Goal: Task Accomplishment & Management: Use online tool/utility

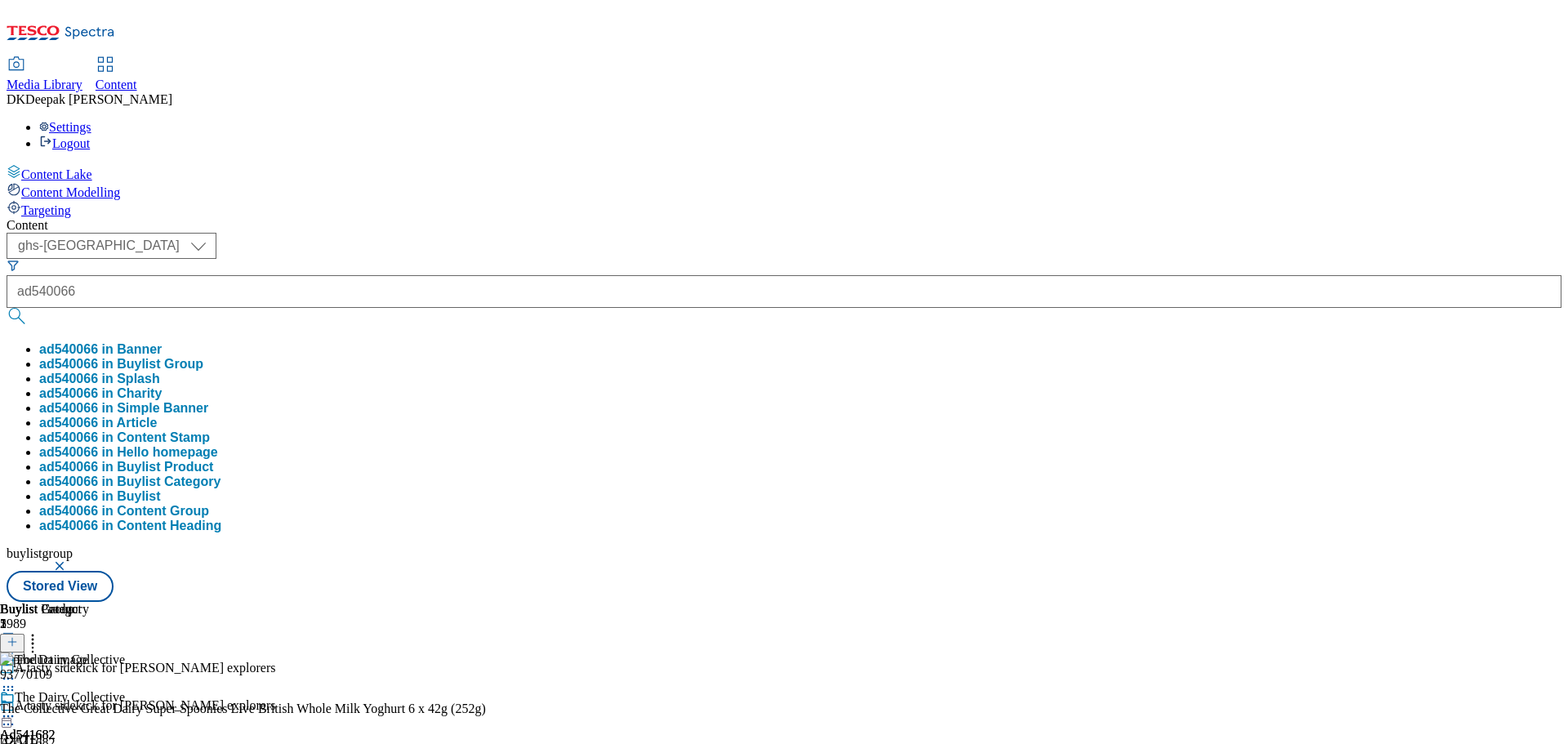
select select "ghs-[GEOGRAPHIC_DATA]"
type input "ad540066"
click at [7, 308] on button "submit" at bounding box center [18, 316] width 23 height 16
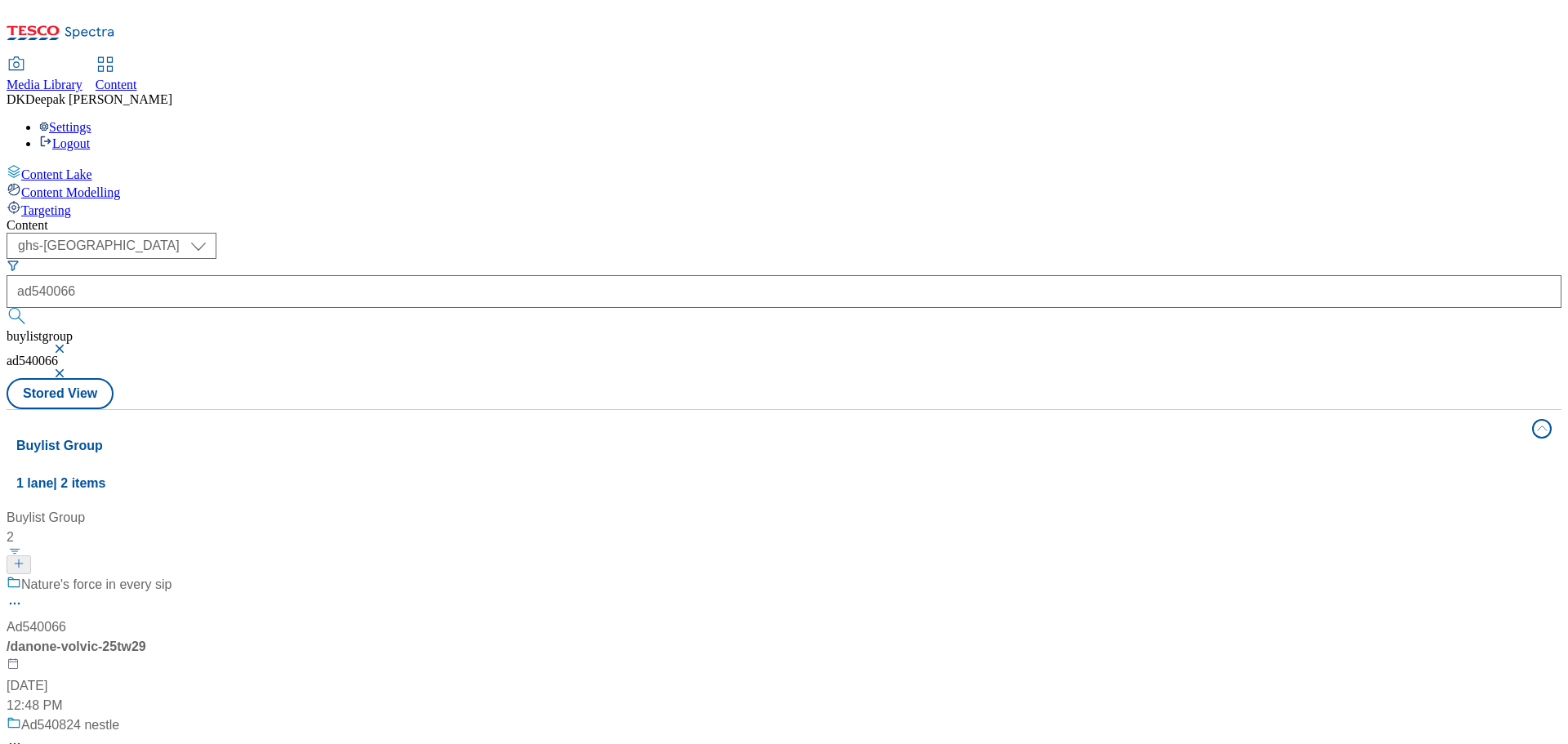
click at [211, 637] on div "/ danone-volvic-25tw29" at bounding box center [109, 647] width 204 height 20
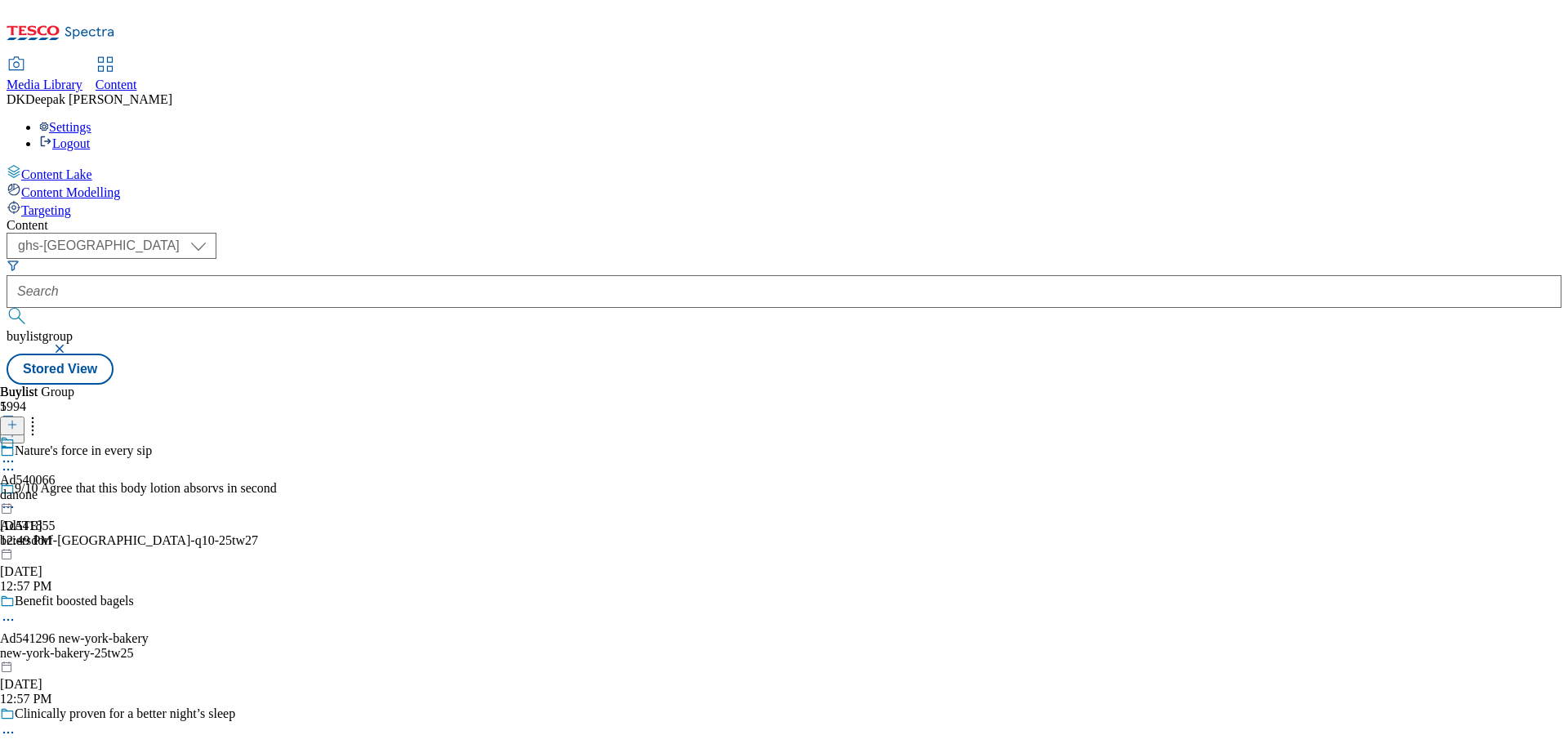
click at [16, 462] on icon at bounding box center [8, 469] width 16 height 16
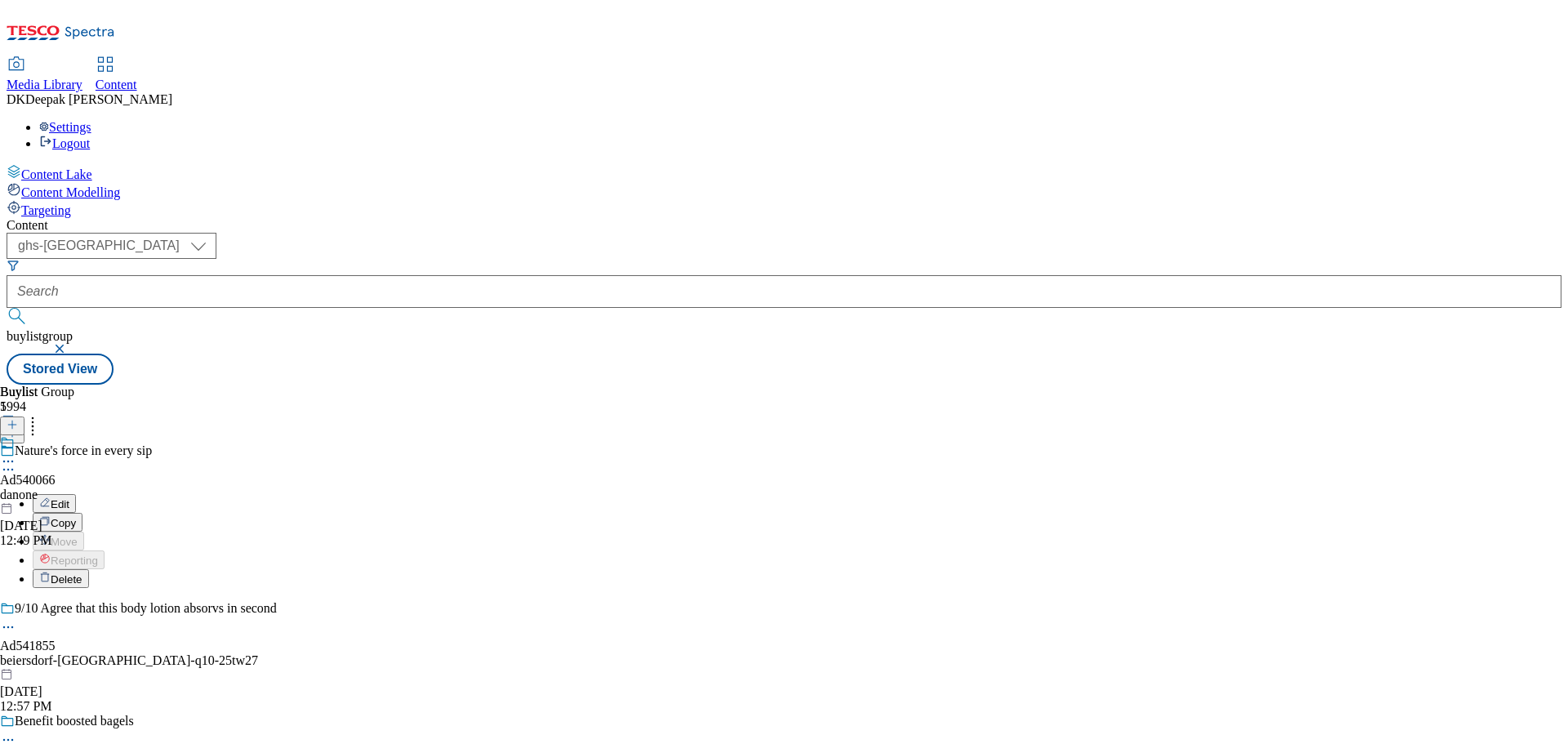
click at [76, 494] on button "Edit" at bounding box center [53, 504] width 43 height 19
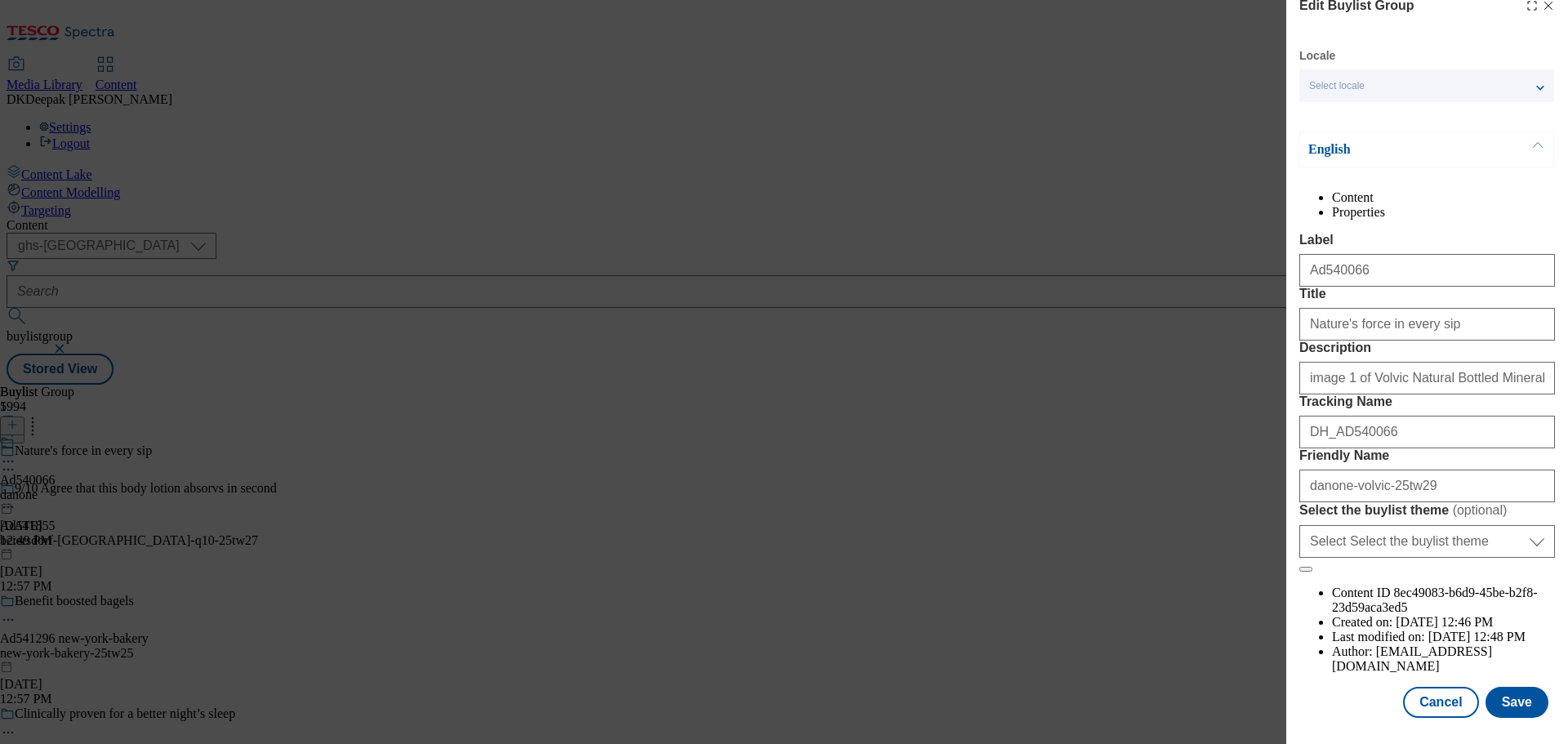
scroll to position [82, 0]
click at [1425, 708] on button "Cancel" at bounding box center [1440, 702] width 75 height 31
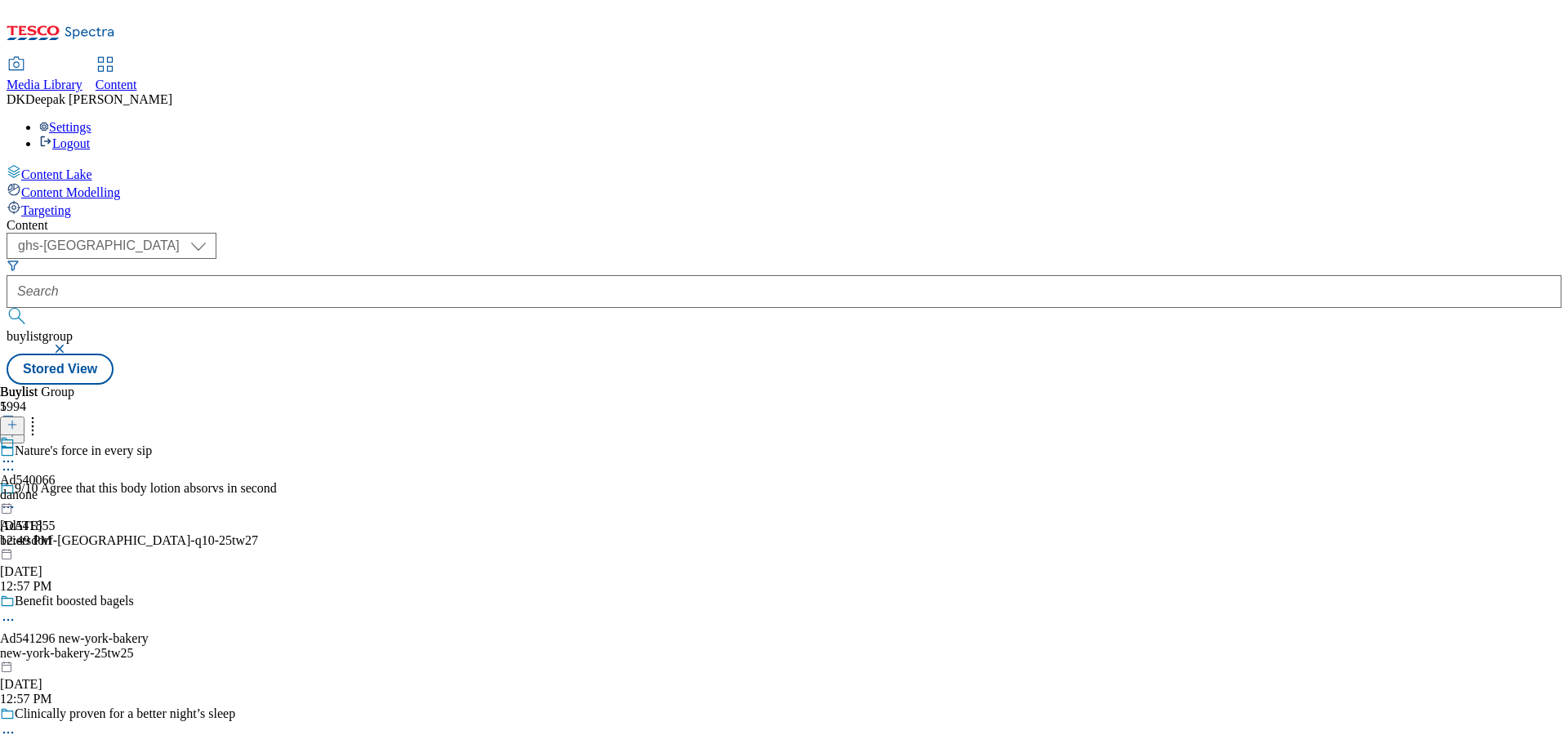
scroll to position [19, 0]
click at [55, 487] on div "danone" at bounding box center [28, 494] width 55 height 14
click at [16, 491] on icon at bounding box center [8, 499] width 16 height 16
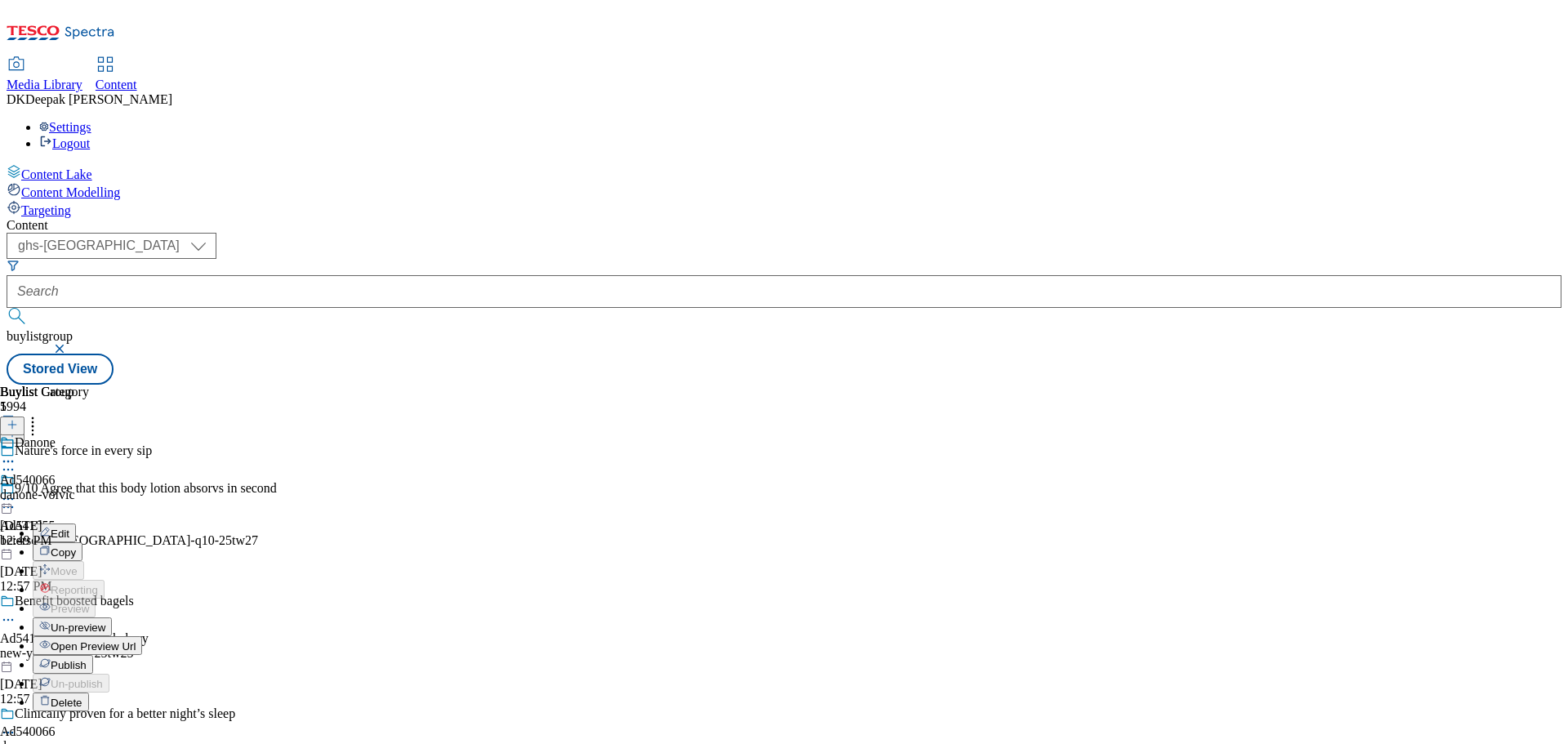
click at [76, 524] on button "Edit" at bounding box center [53, 533] width 43 height 19
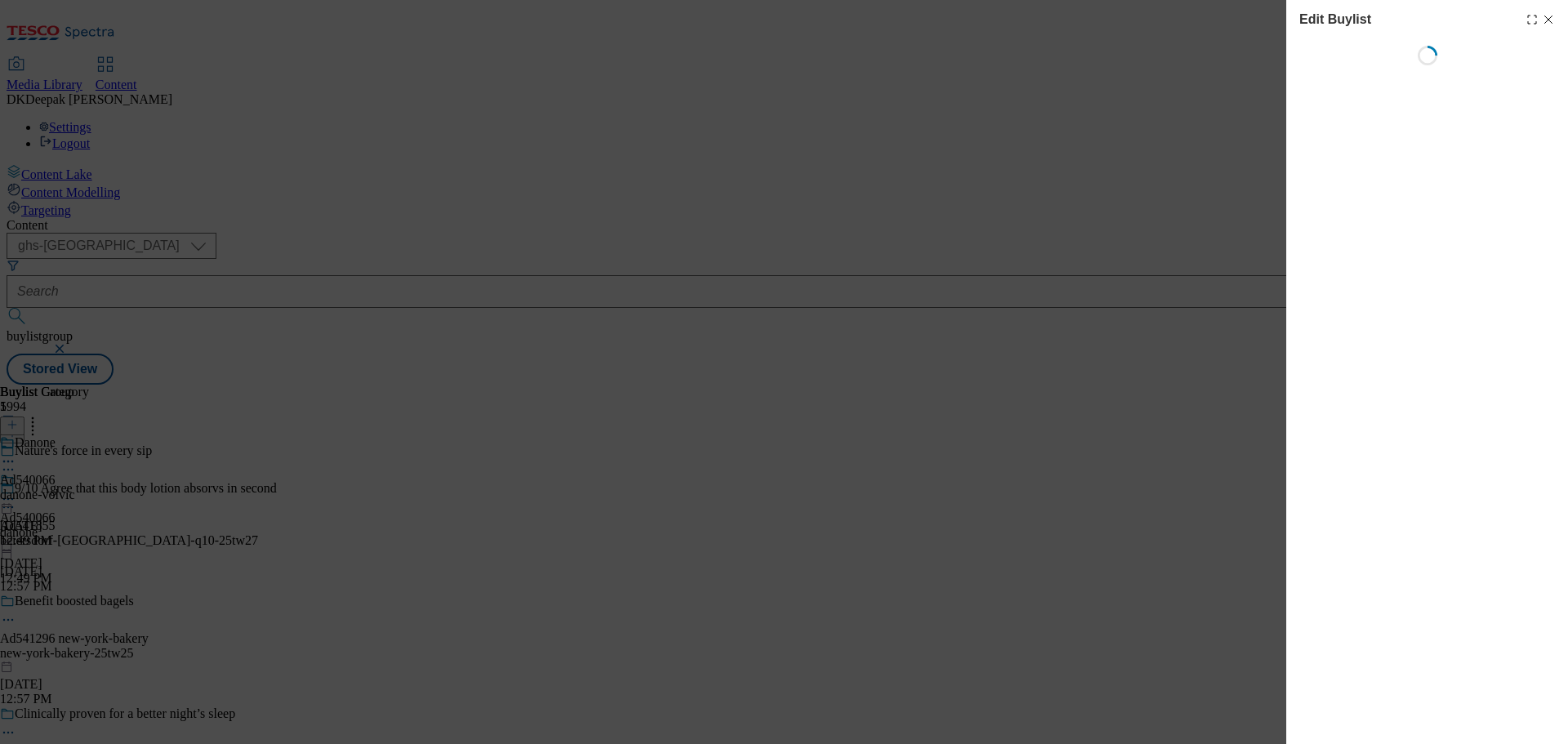
select select "tactical"
select select "supplier funded short term 1-3 weeks"
select select "dunnhumby"
select select "Banner"
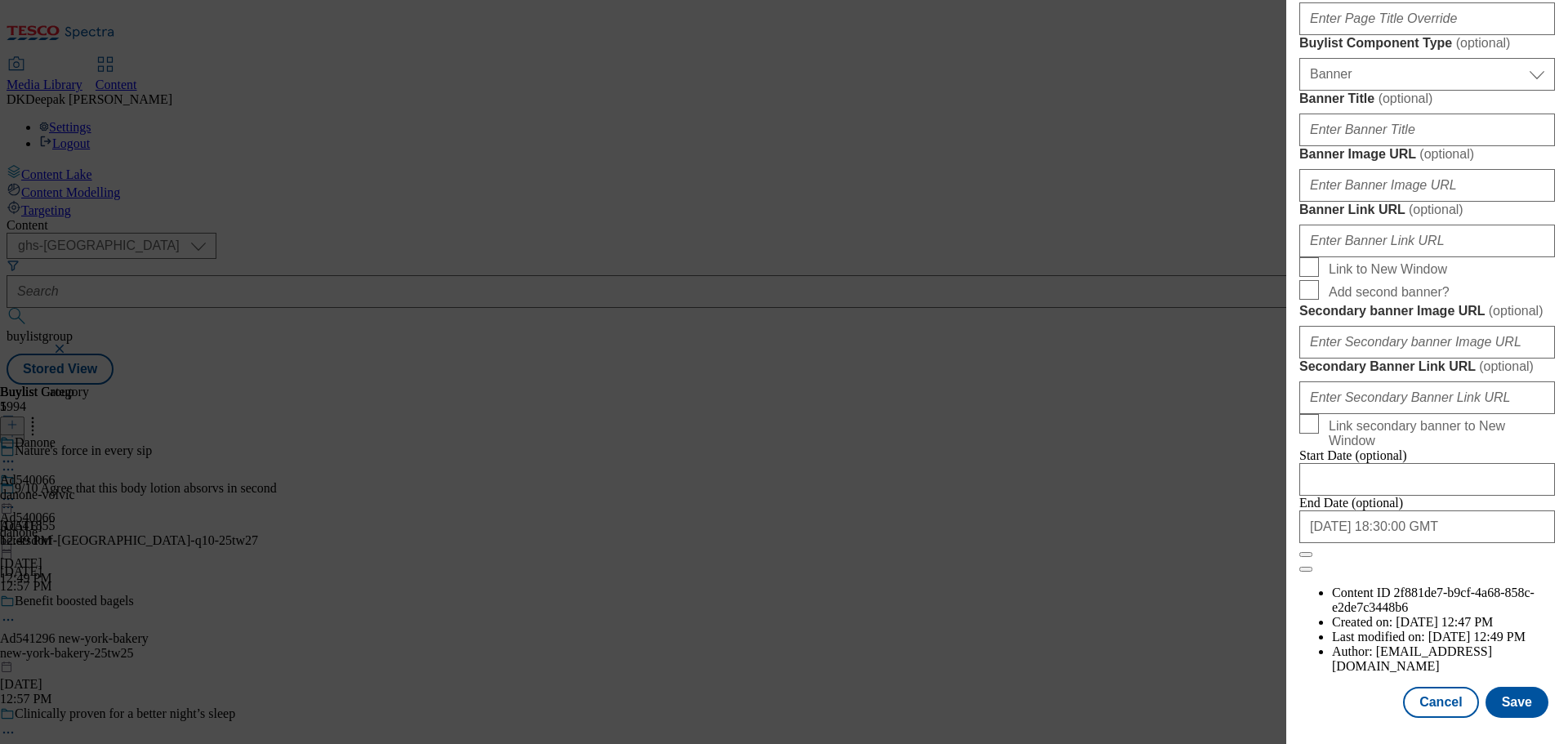
scroll to position [1718, 0]
click at [1429, 712] on button "Cancel" at bounding box center [1440, 702] width 75 height 31
select select "tactical"
select select "supplier funded short term 1-3 weeks"
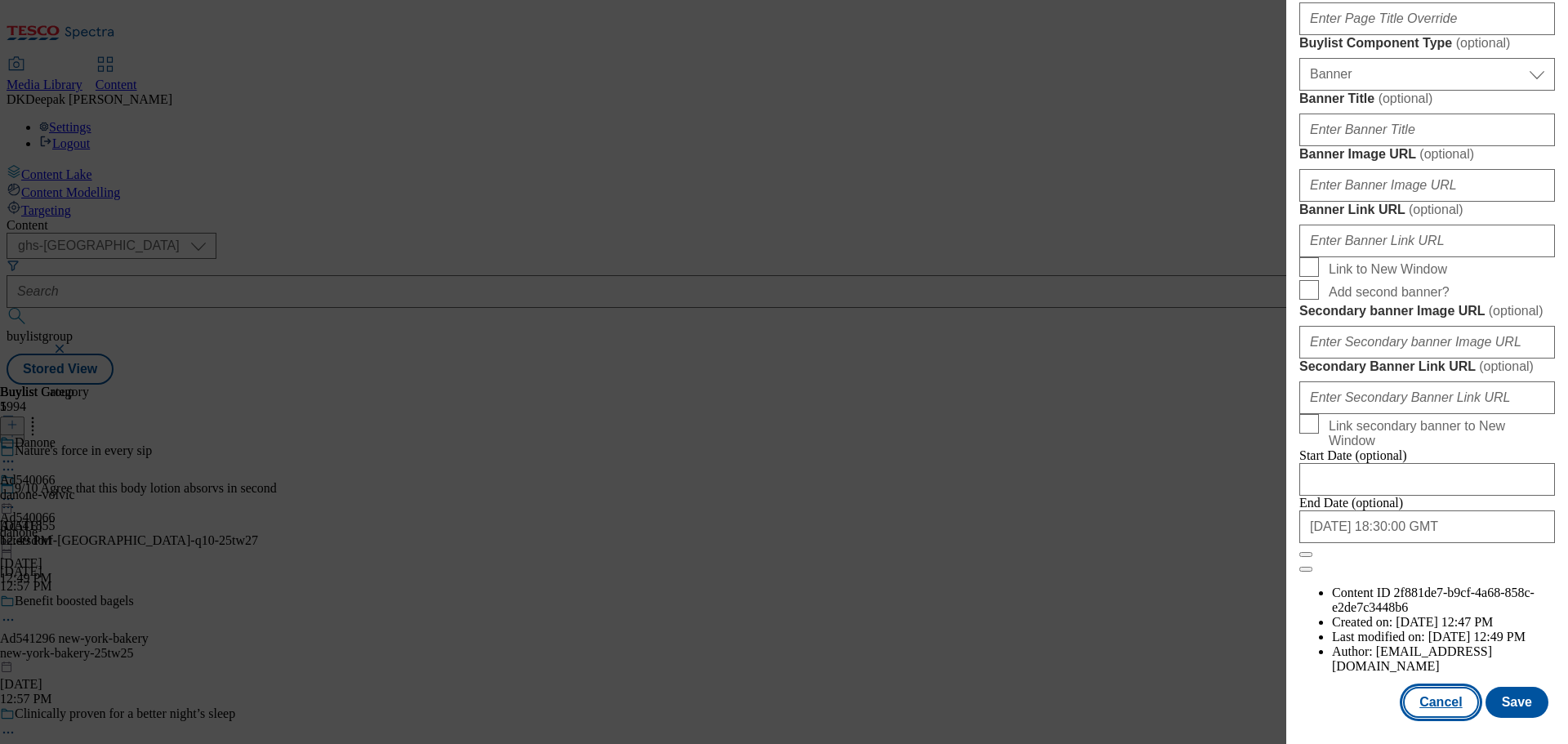
select select "dunnhumby"
select select "Banner"
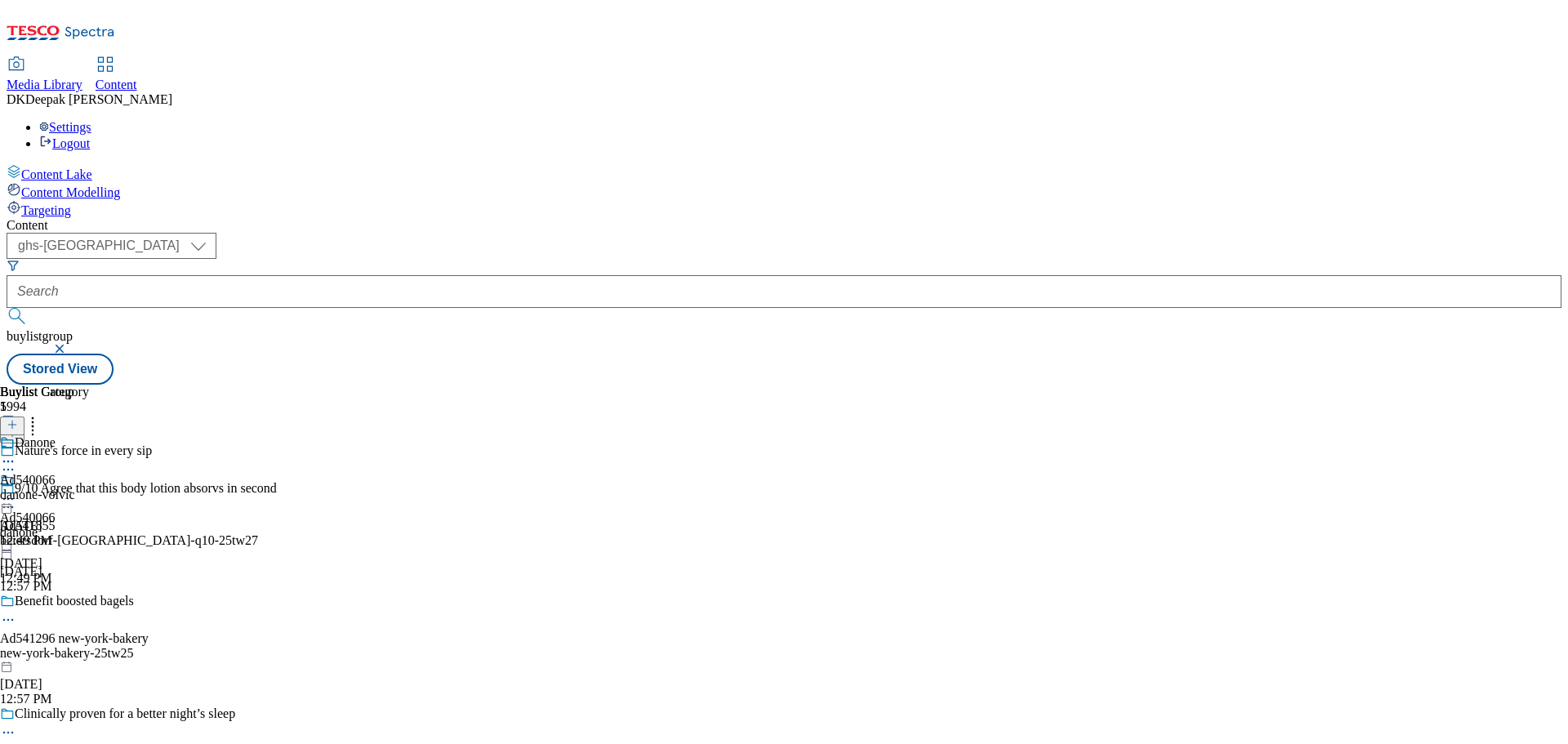
click at [89, 487] on div "danone-volvic" at bounding box center [44, 494] width 89 height 14
click at [16, 491] on icon at bounding box center [8, 499] width 16 height 16
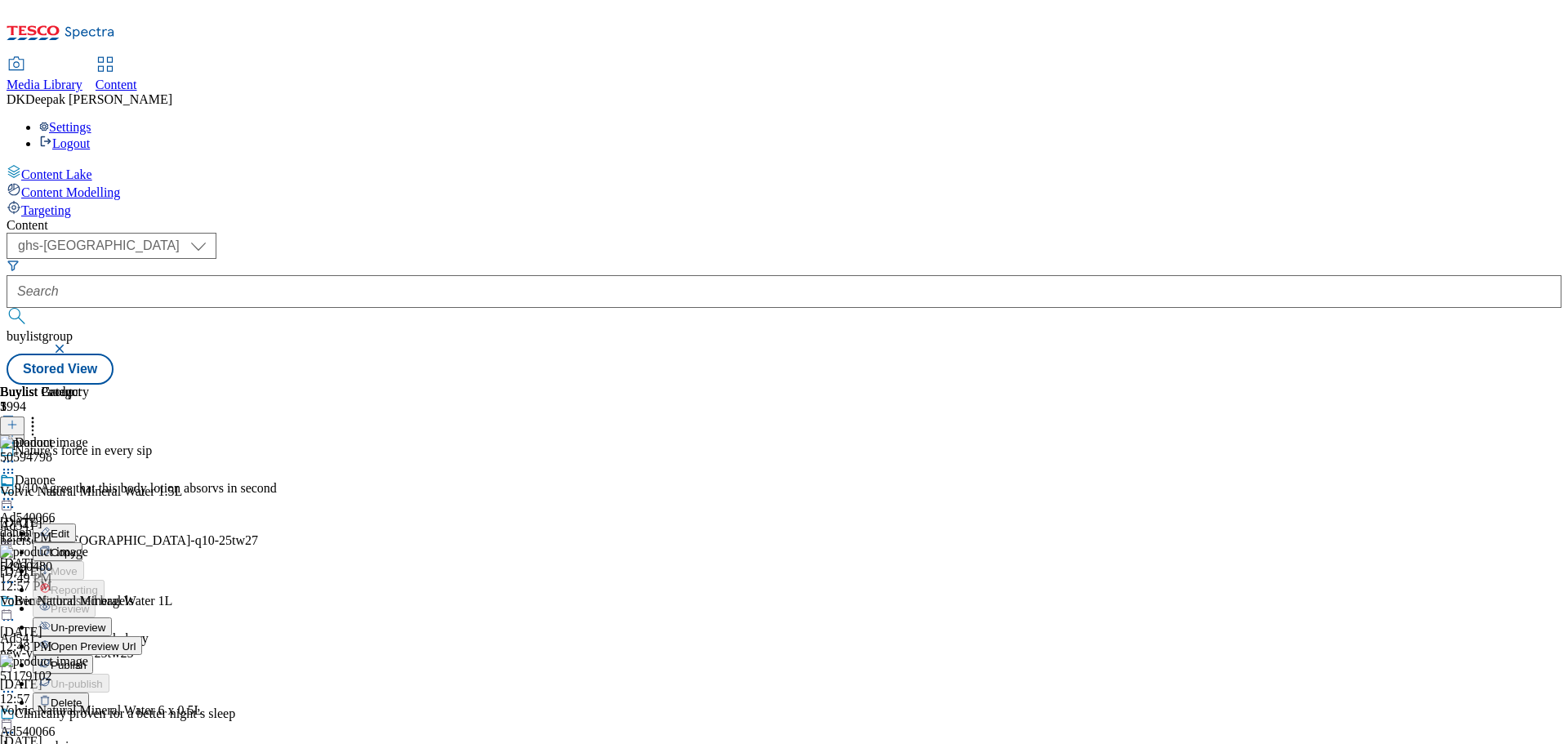
click at [76, 524] on button "Edit" at bounding box center [53, 533] width 43 height 19
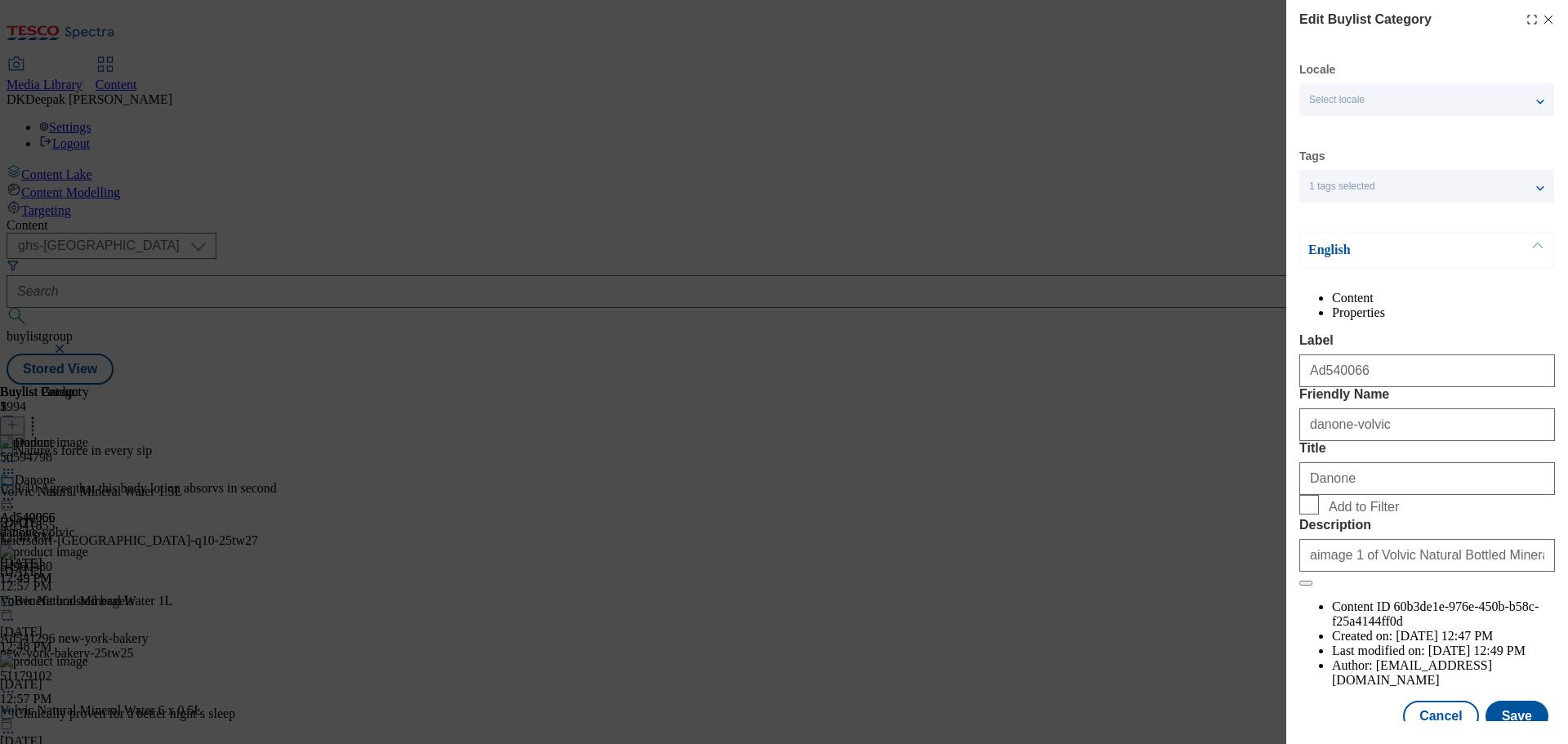
scroll to position [60, 0]
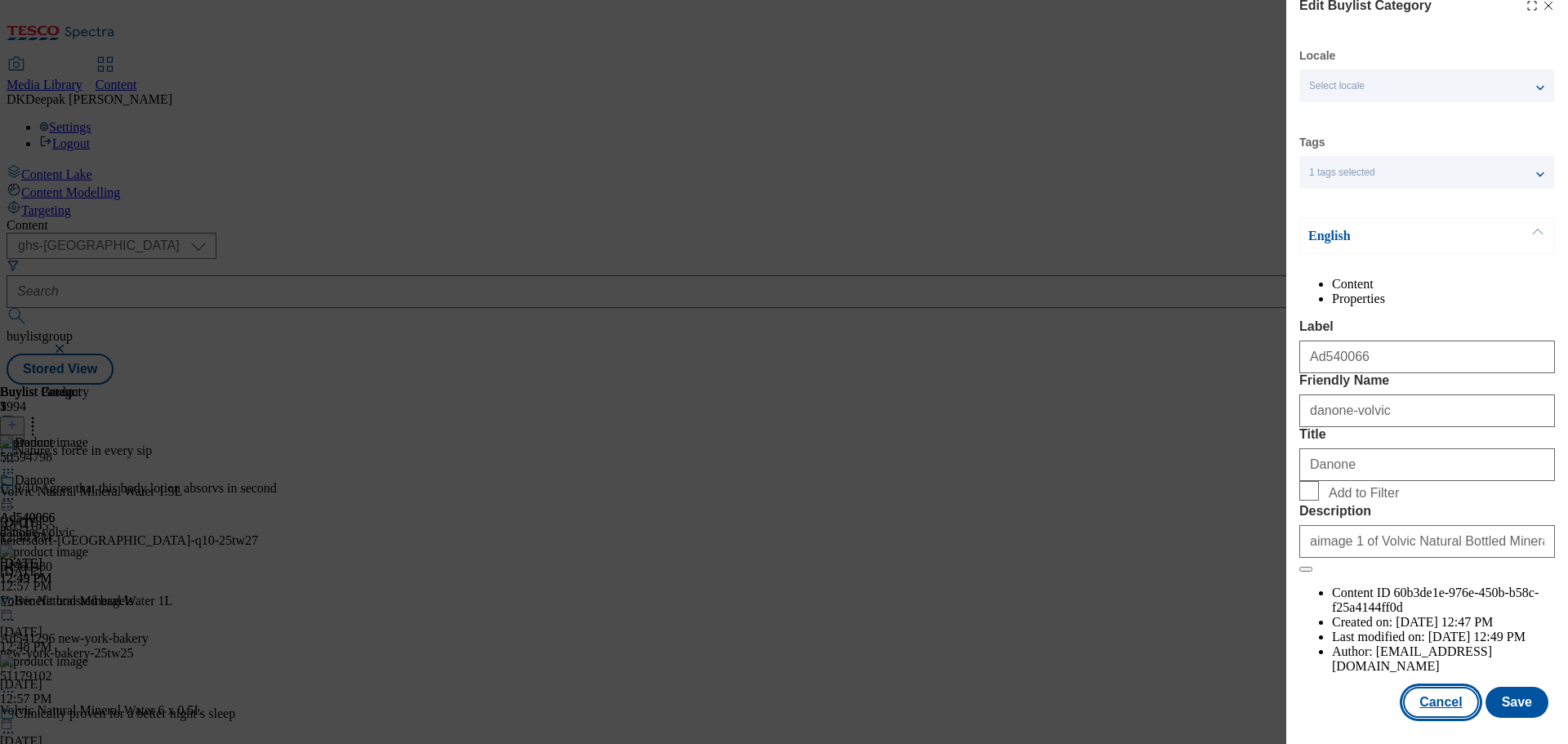
click at [1433, 700] on button "Cancel" at bounding box center [1440, 702] width 75 height 31
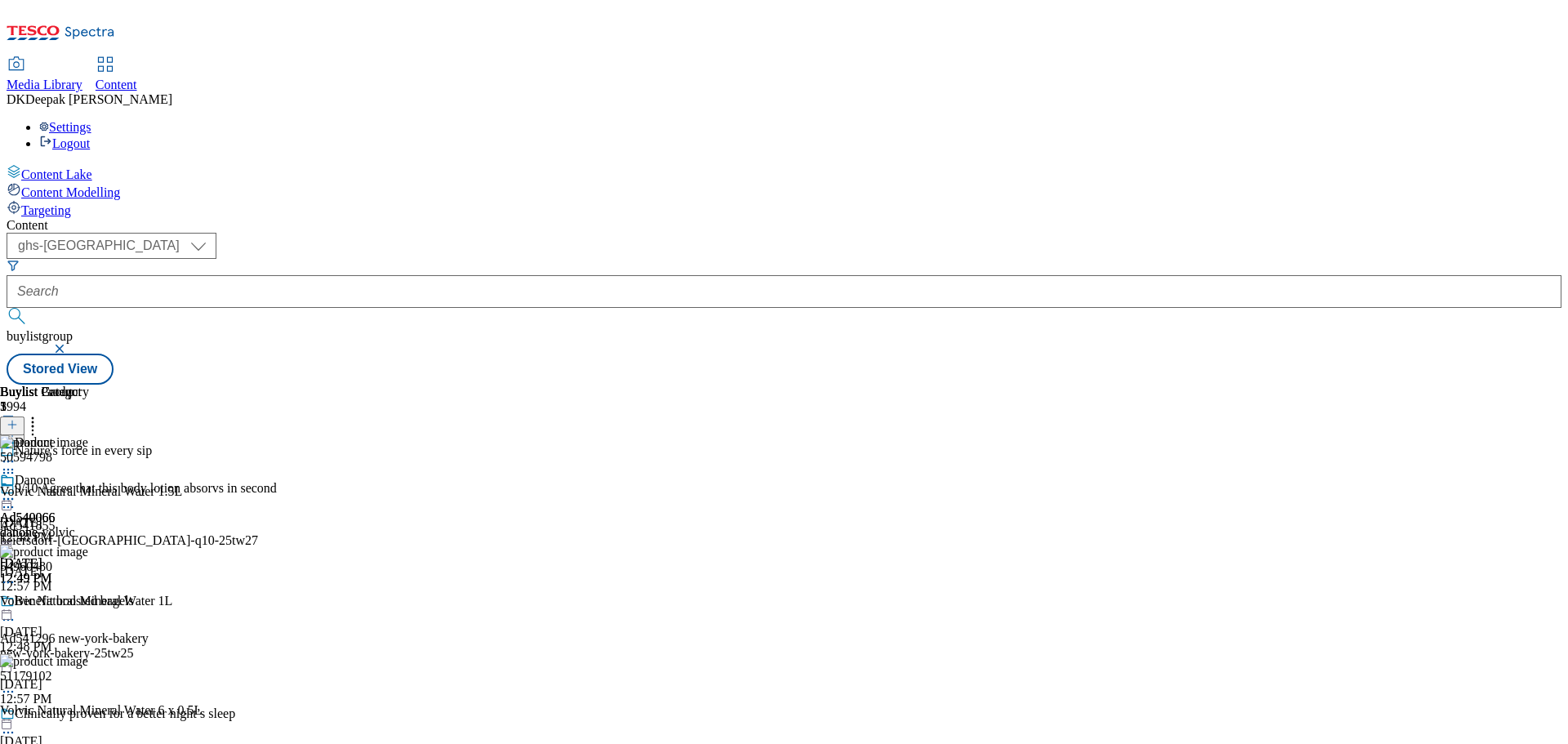
scroll to position [0, 0]
click at [16, 491] on icon at bounding box center [8, 499] width 16 height 16
click at [135, 640] on span "Open Preview Url" at bounding box center [93, 646] width 85 height 12
click at [16, 491] on icon at bounding box center [8, 499] width 16 height 16
click at [76, 524] on button "Edit" at bounding box center [53, 533] width 43 height 19
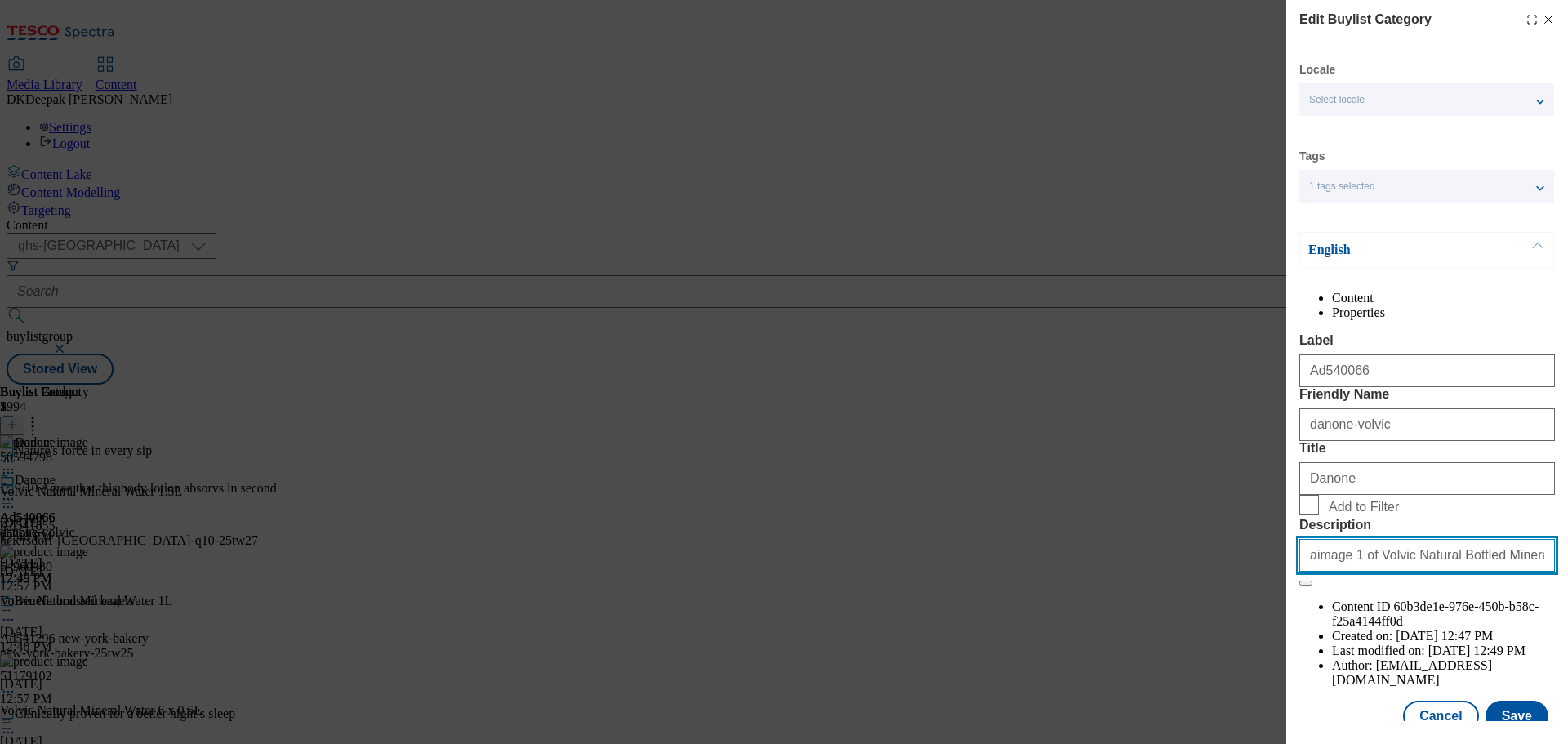
click at [1445, 571] on input "aimage 1 of Volvic Natural Bottled Mineral Still Water 1.5L image 1 of Volvic N…" at bounding box center [1427, 555] width 256 height 32
paste input "Modal"
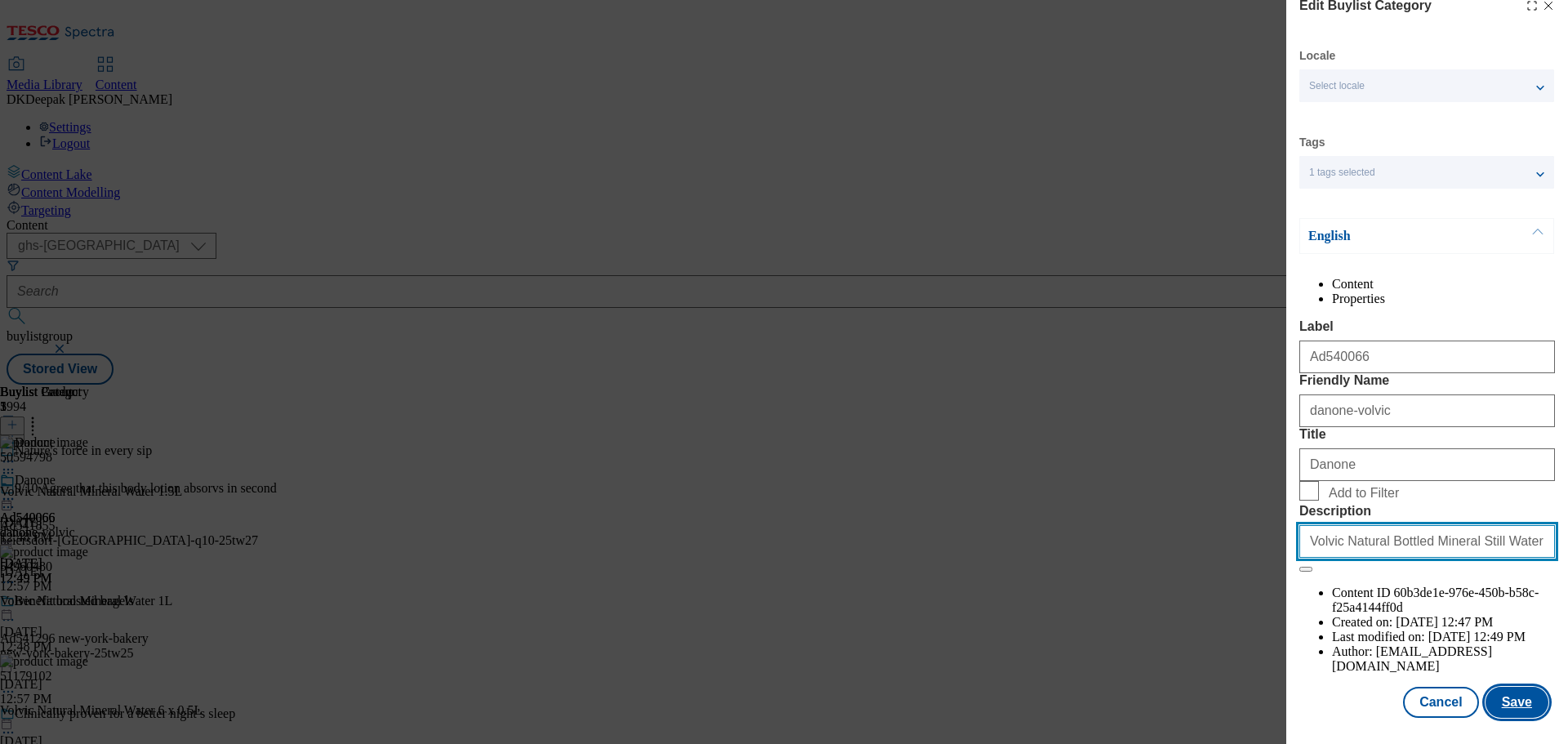
type input "Volvic Natural Bottled Mineral Still Water 1.5L"
click at [1508, 695] on button "Save" at bounding box center [1516, 702] width 63 height 31
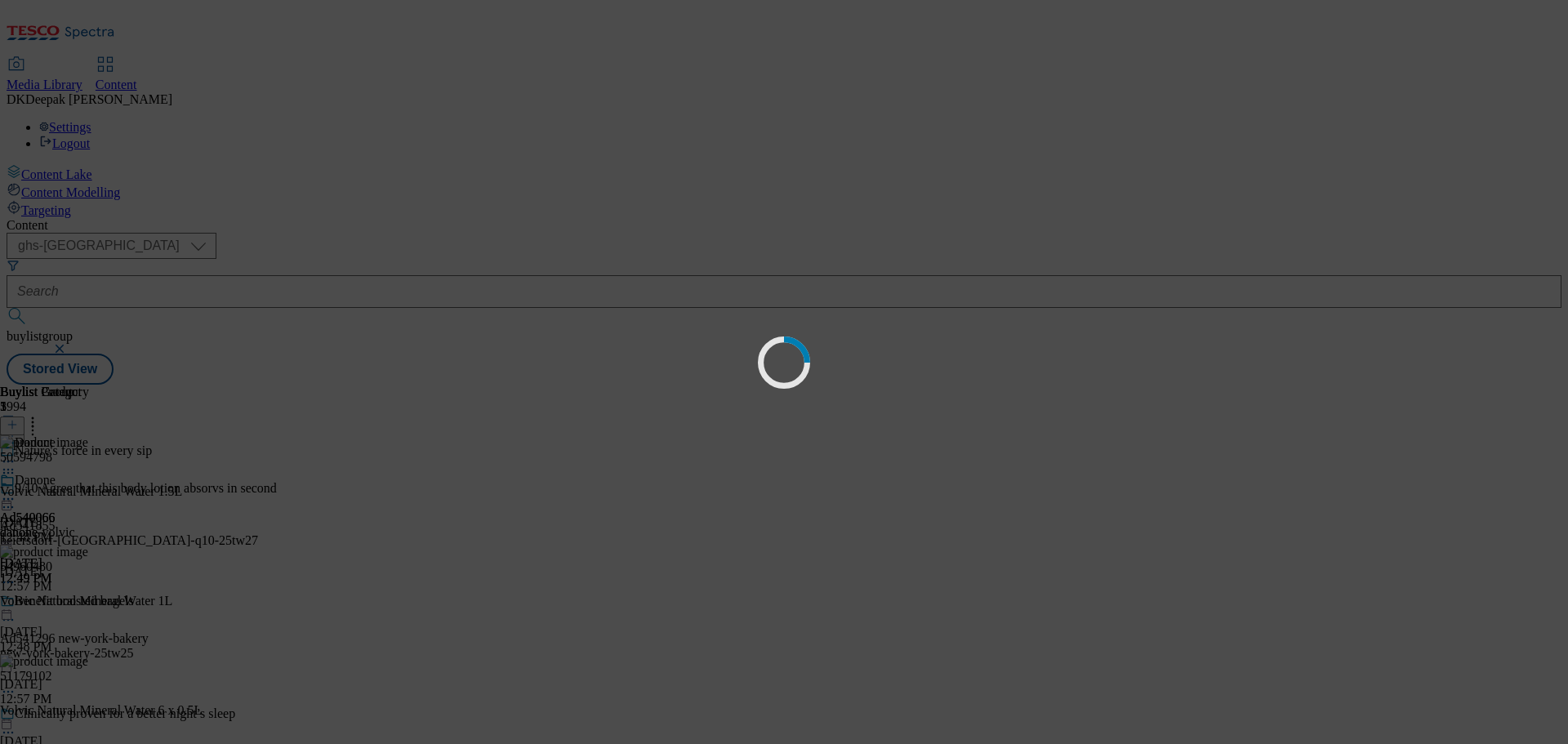
scroll to position [0, 0]
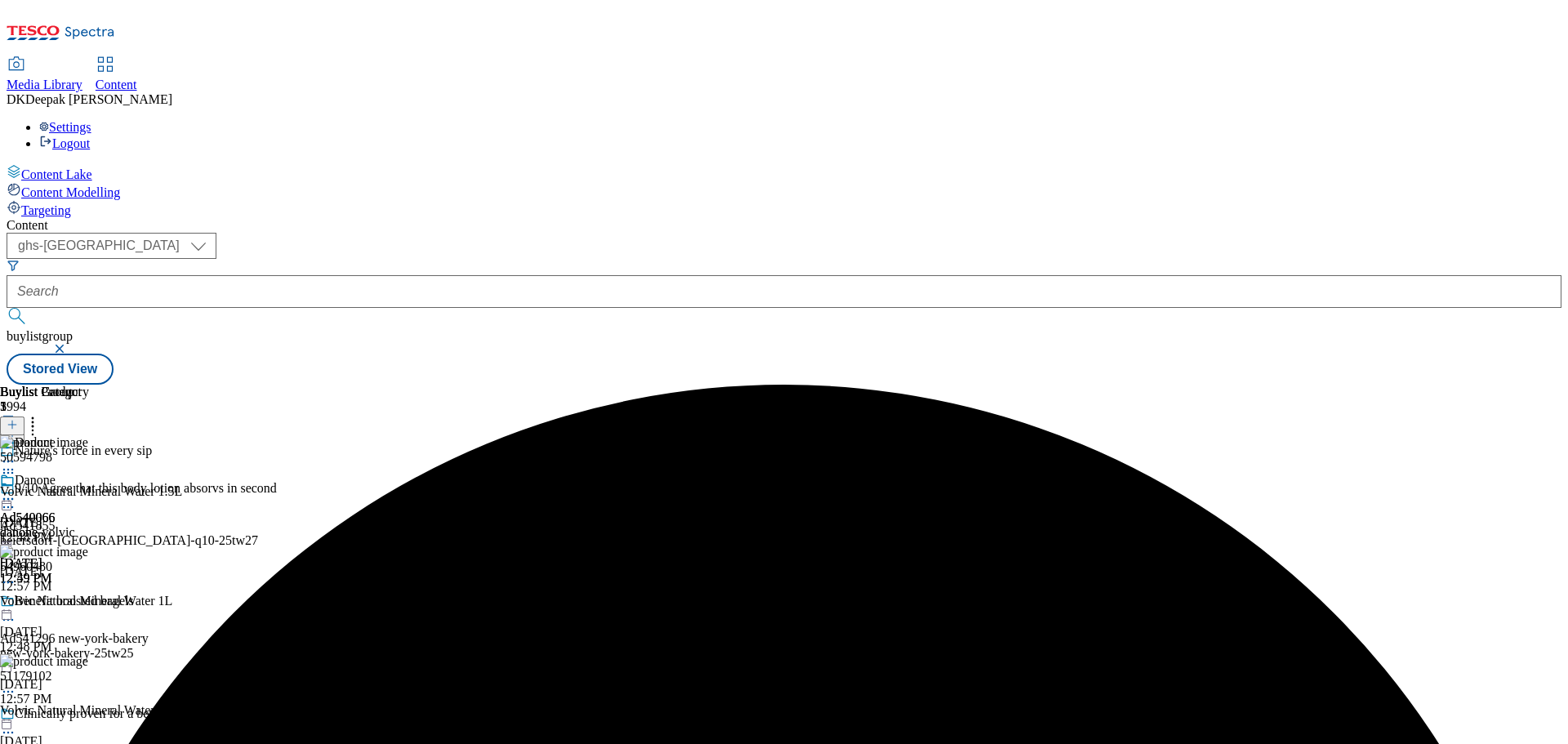
drag, startPoint x: 763, startPoint y: 258, endPoint x: 754, endPoint y: 261, distance: 9.5
click at [16, 491] on icon at bounding box center [8, 499] width 16 height 16
click at [76, 524] on button "Edit" at bounding box center [53, 533] width 43 height 19
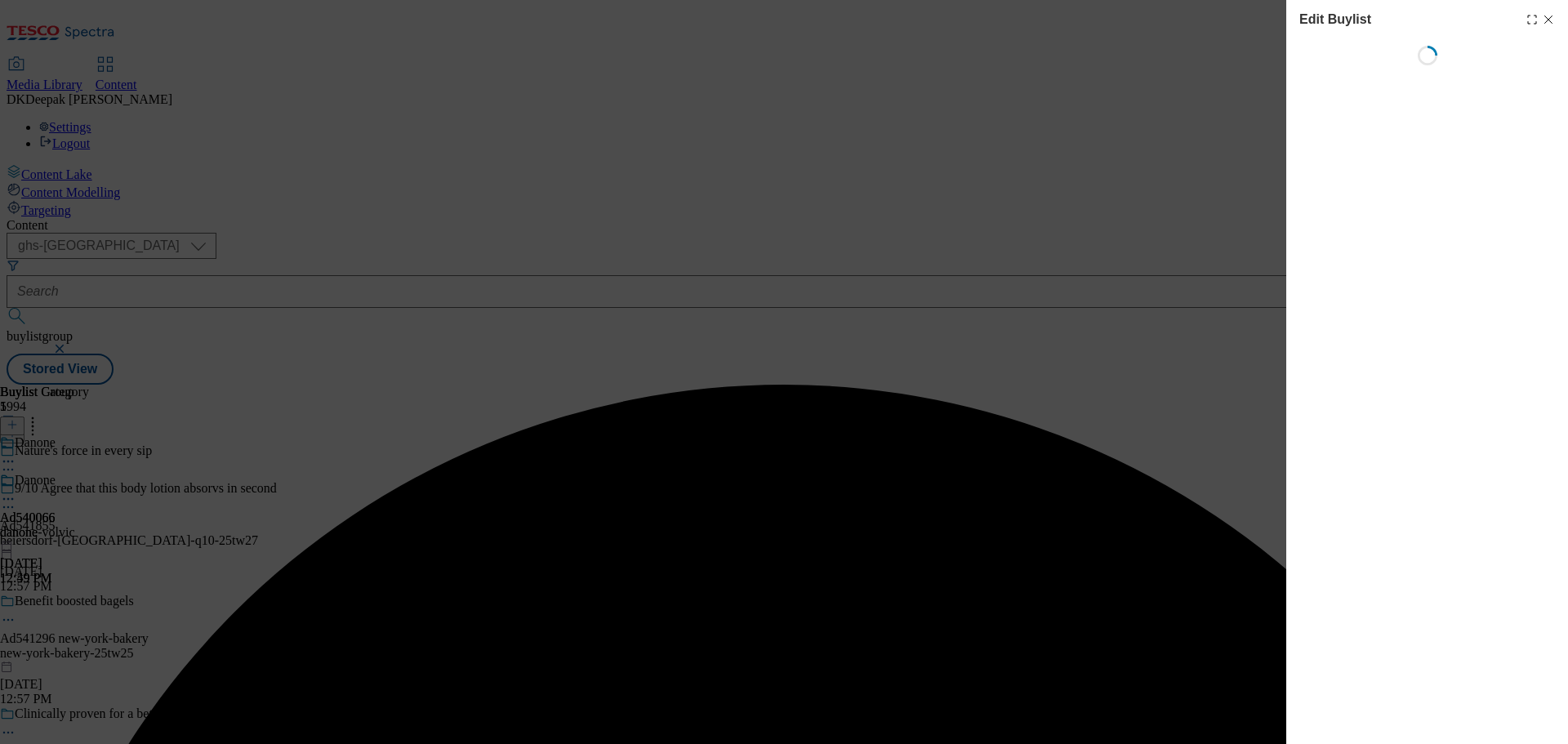
select select "tactical"
select select "supplier funded short term 1-3 weeks"
select select "dunnhumby"
select select "Banner"
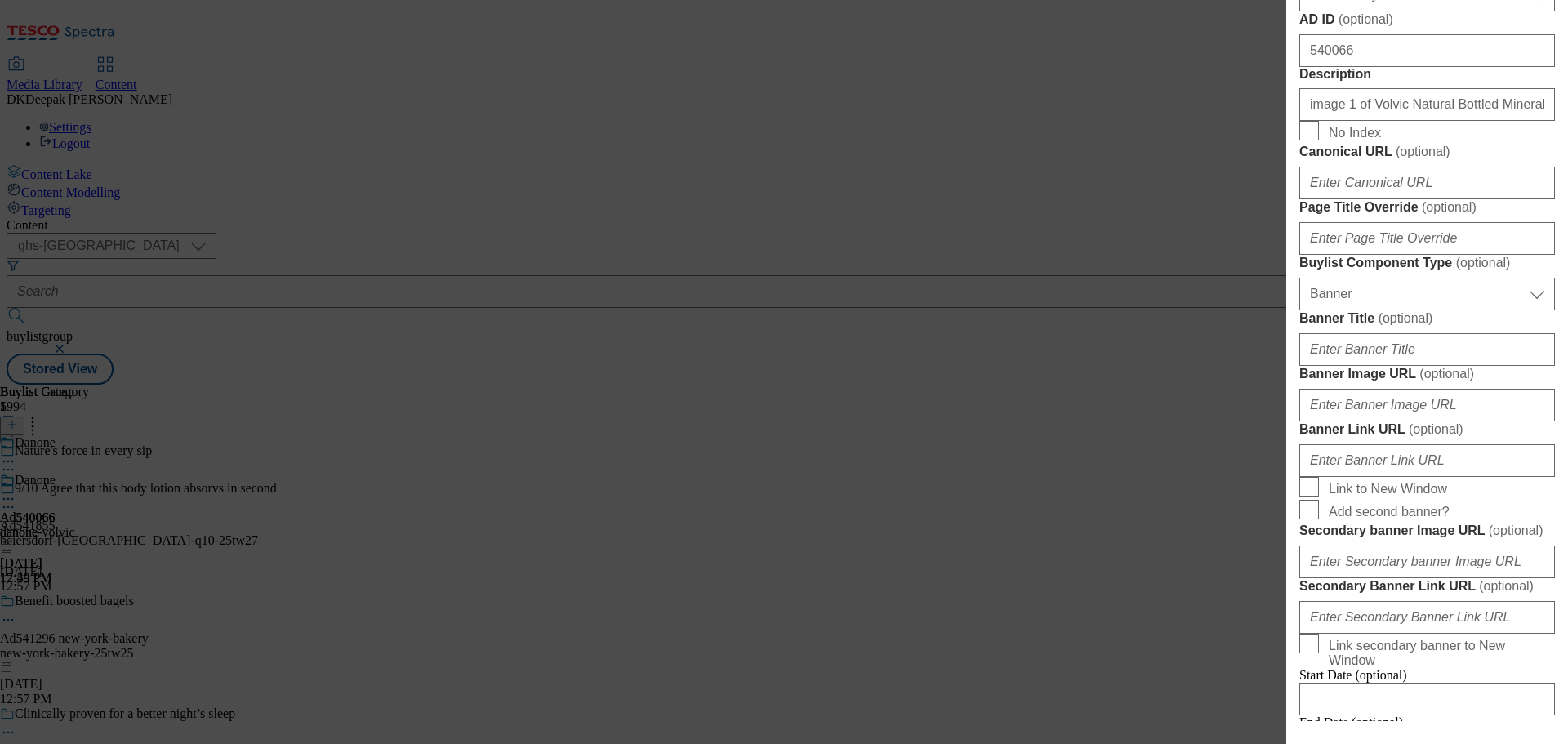
scroll to position [899, 0]
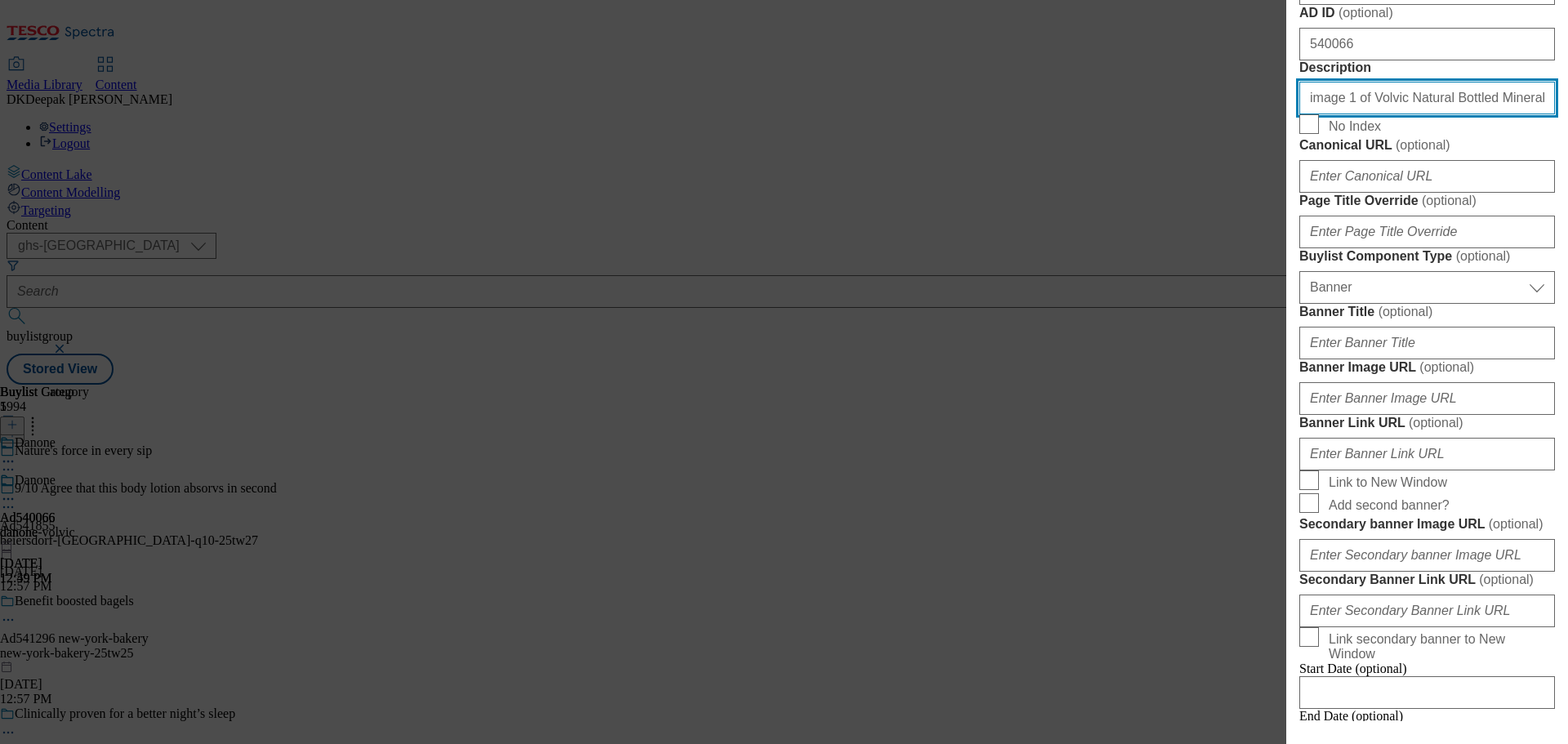
click at [1354, 114] on input "image 1 of Volvic Natural Bottled Mineral Still Water 1.5L image 1 of Volvic Na…" at bounding box center [1427, 98] width 256 height 32
paste input "Modal"
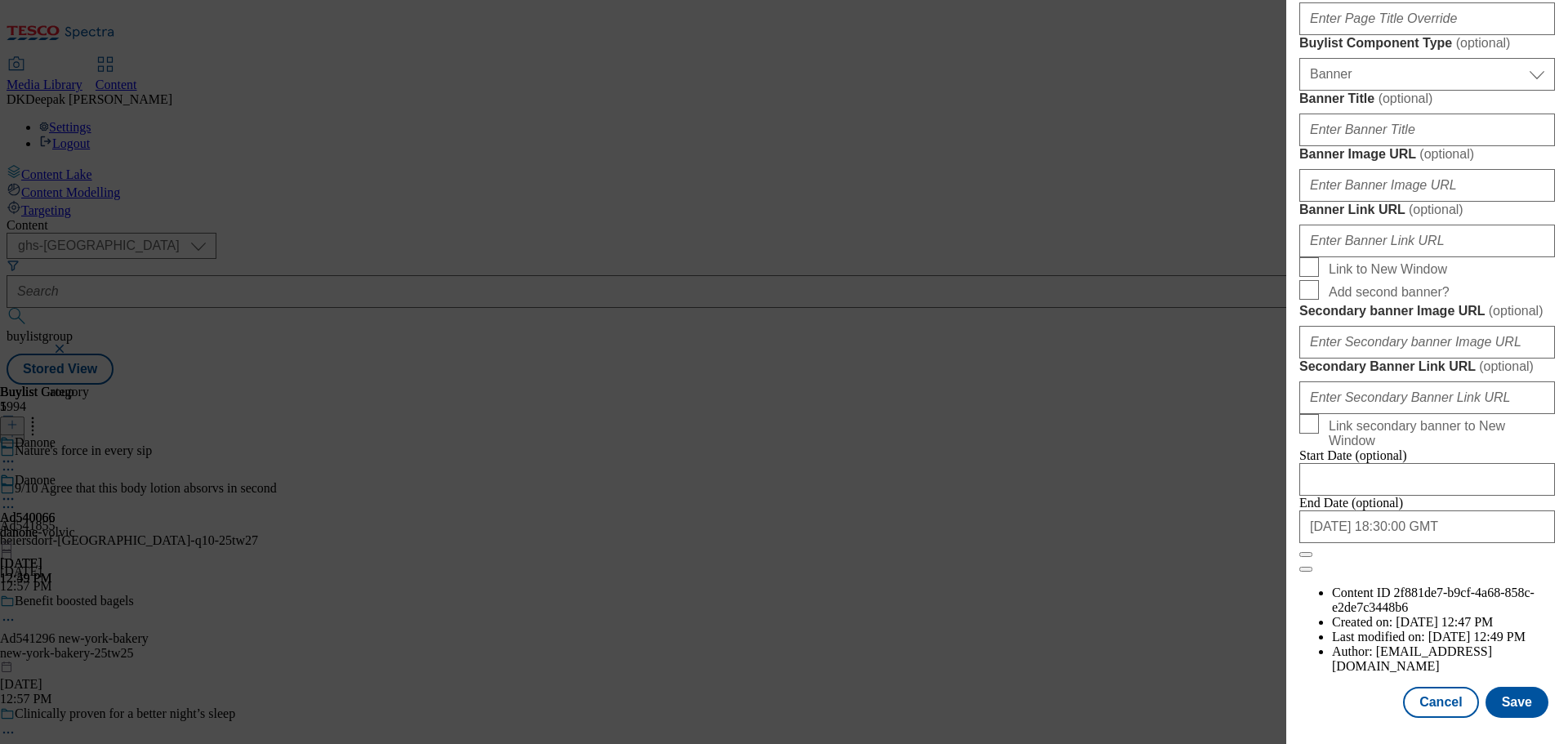
scroll to position [1718, 0]
type input "Volvic Natural Bottled Mineral Still Water 1.5L"
click at [1498, 694] on button "Save" at bounding box center [1516, 702] width 63 height 31
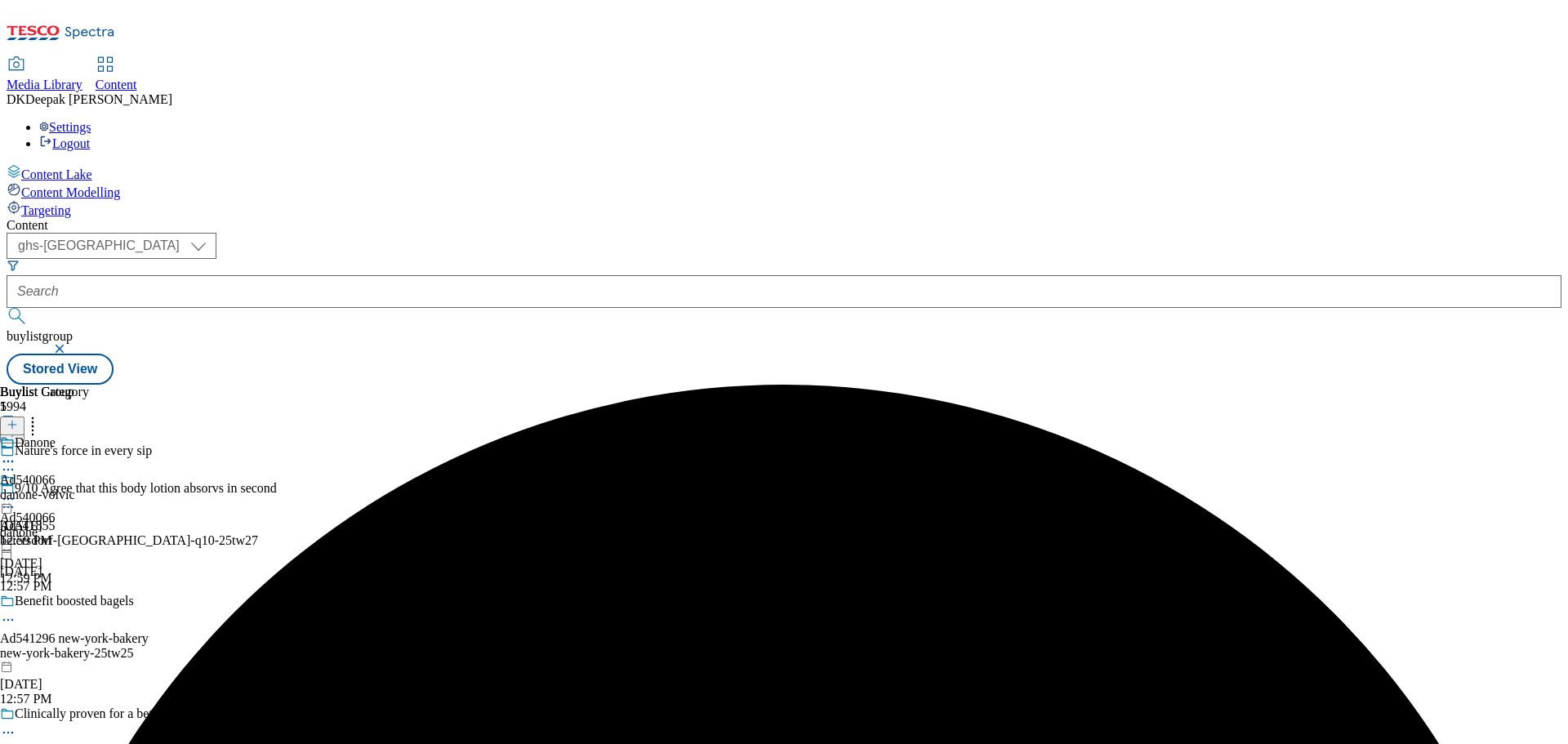
click at [16, 462] on icon at bounding box center [8, 469] width 16 height 16
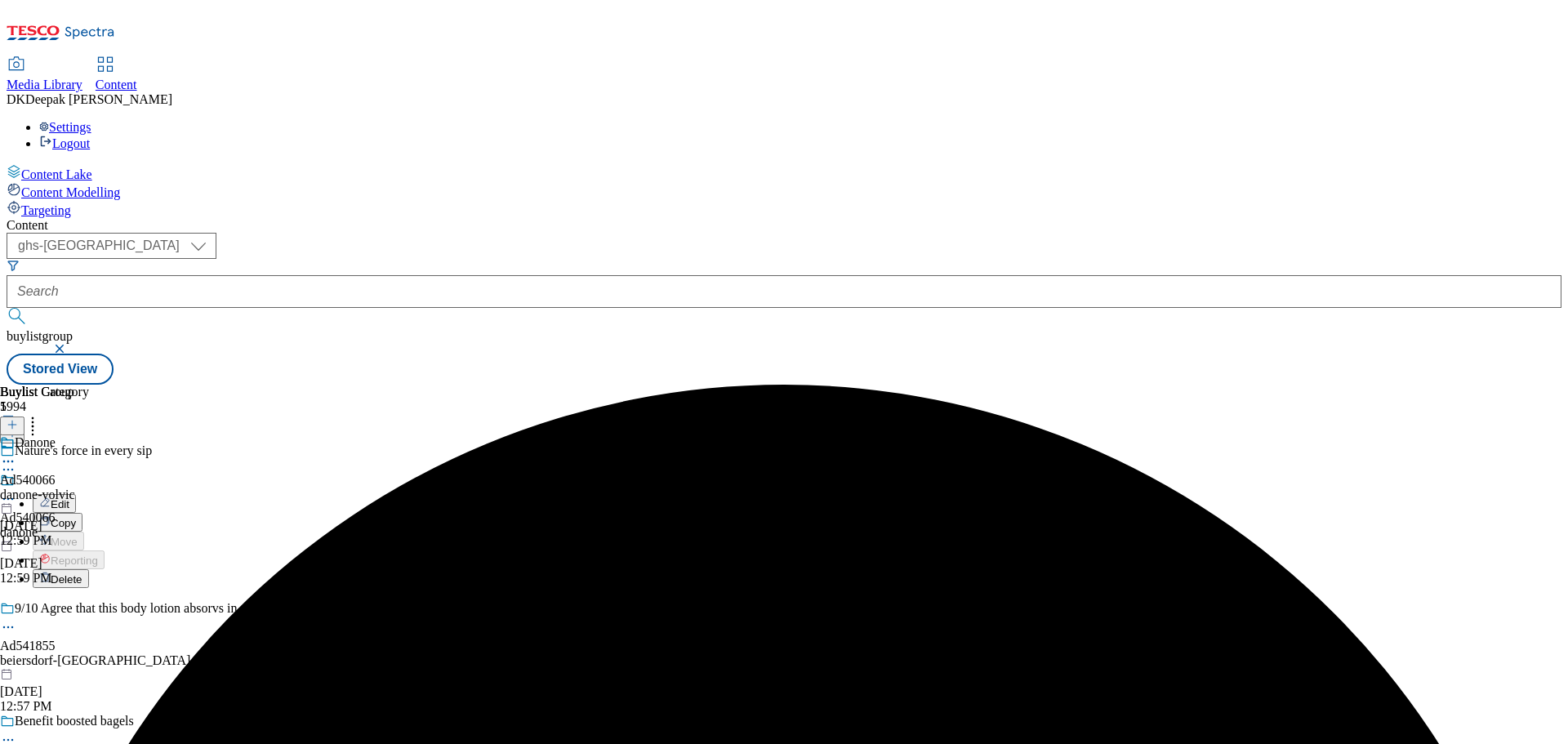
click at [76, 494] on button "Edit" at bounding box center [53, 504] width 43 height 19
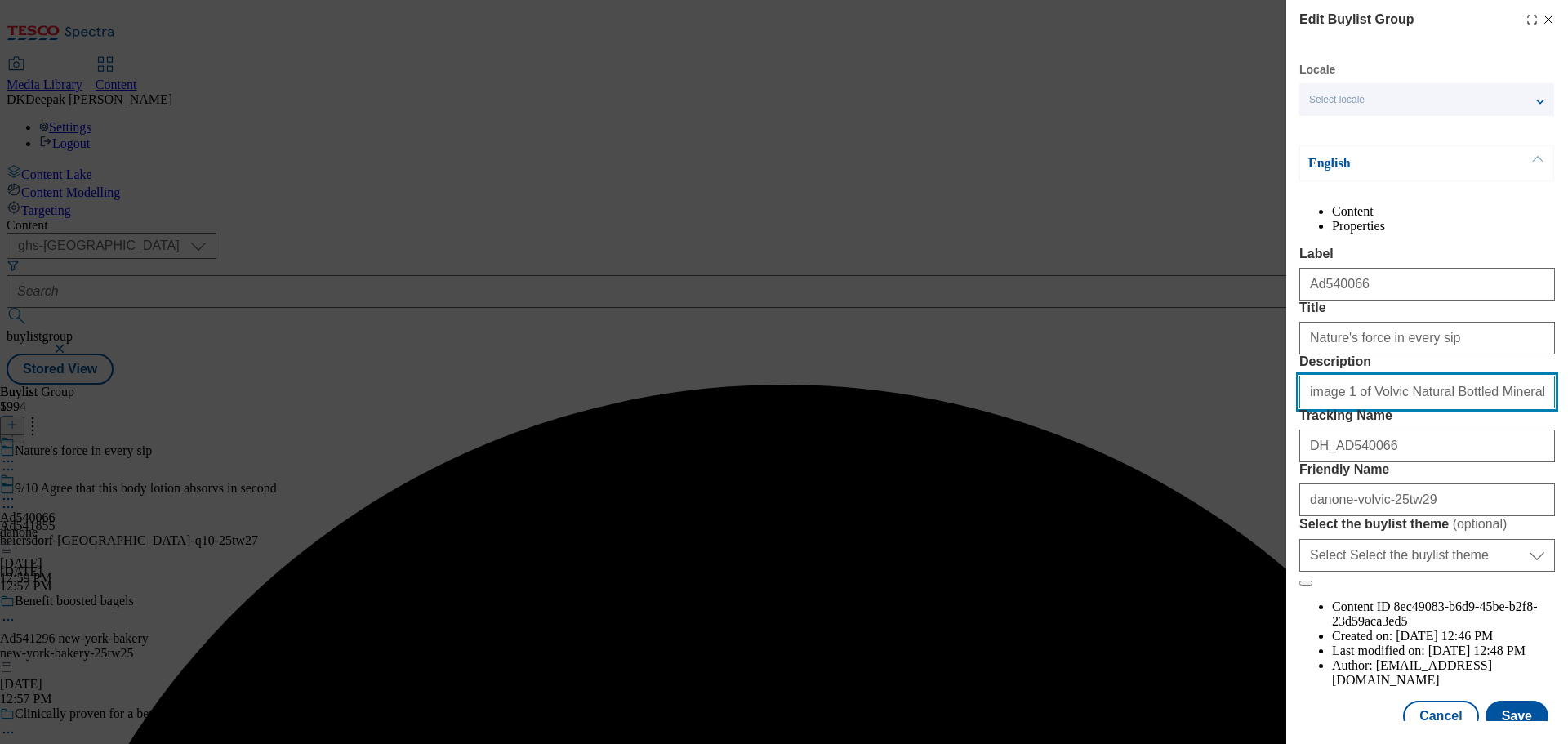
click at [1372, 408] on input "image 1 of Volvic Natural Bottled Mineral Still Water 1.5L image 1 of Volvic Na…" at bounding box center [1427, 392] width 256 height 32
paste input "Modal"
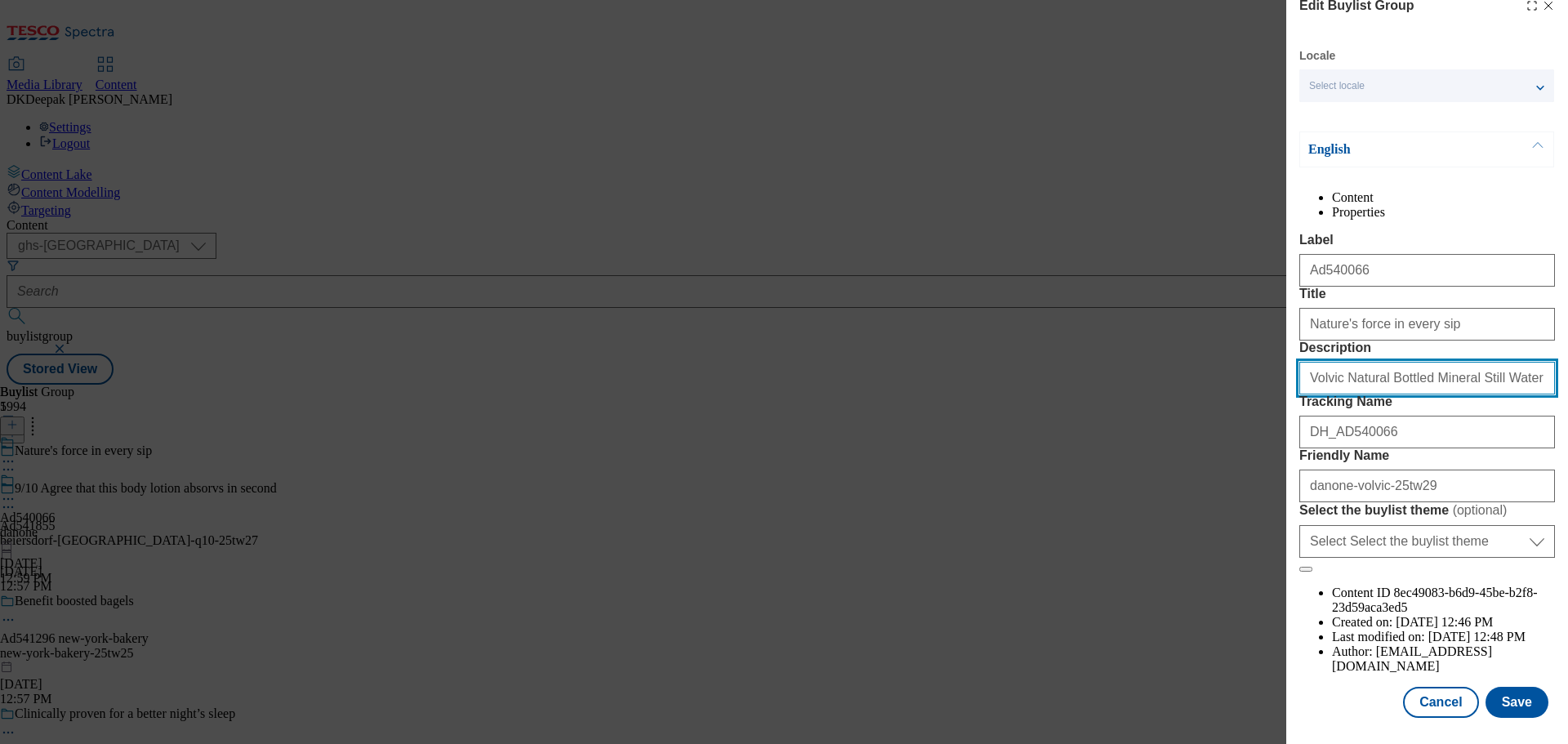
scroll to position [91, 0]
type input "Volvic Natural Bottled Mineral Still Water 1.5L"
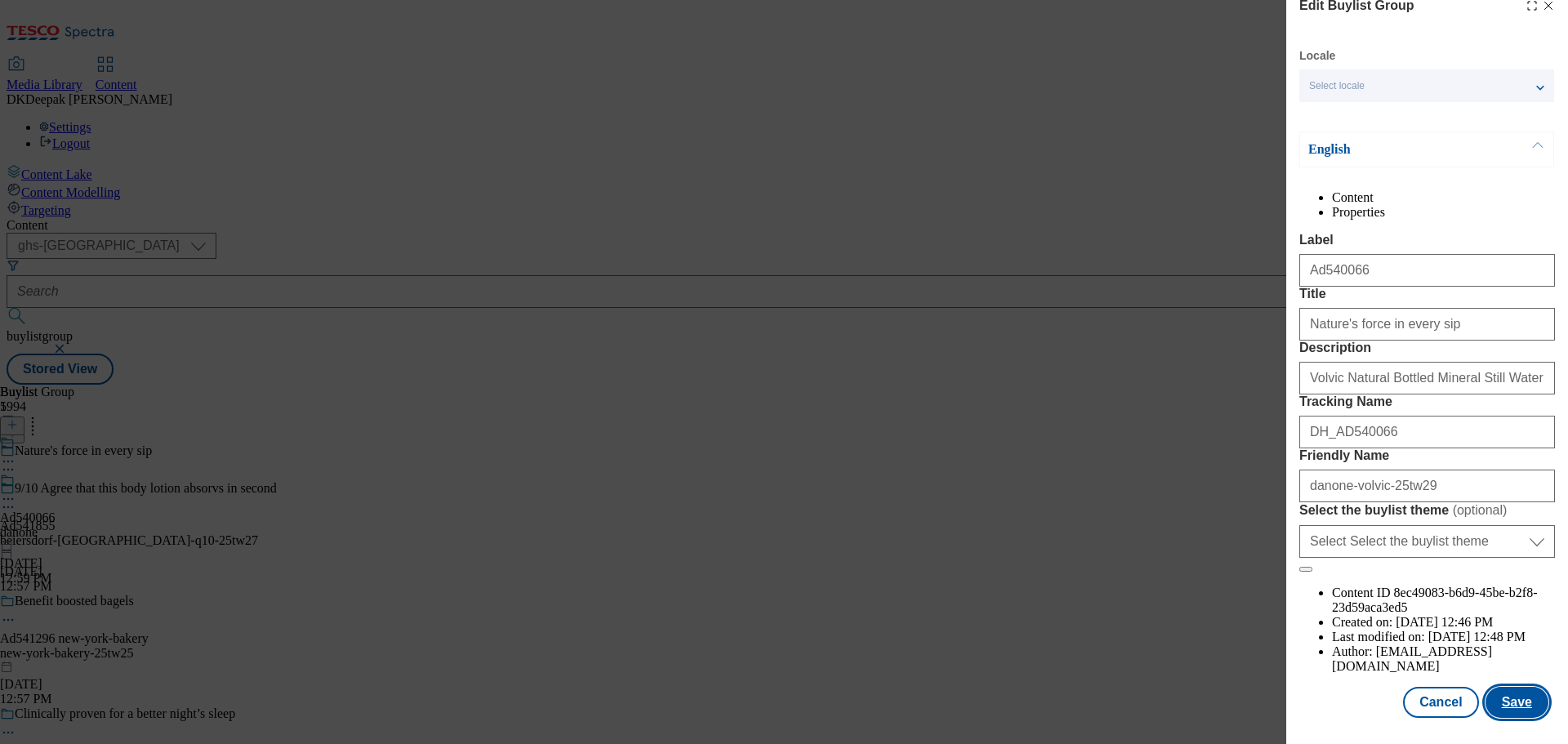
click at [1510, 698] on button "Save" at bounding box center [1516, 702] width 63 height 31
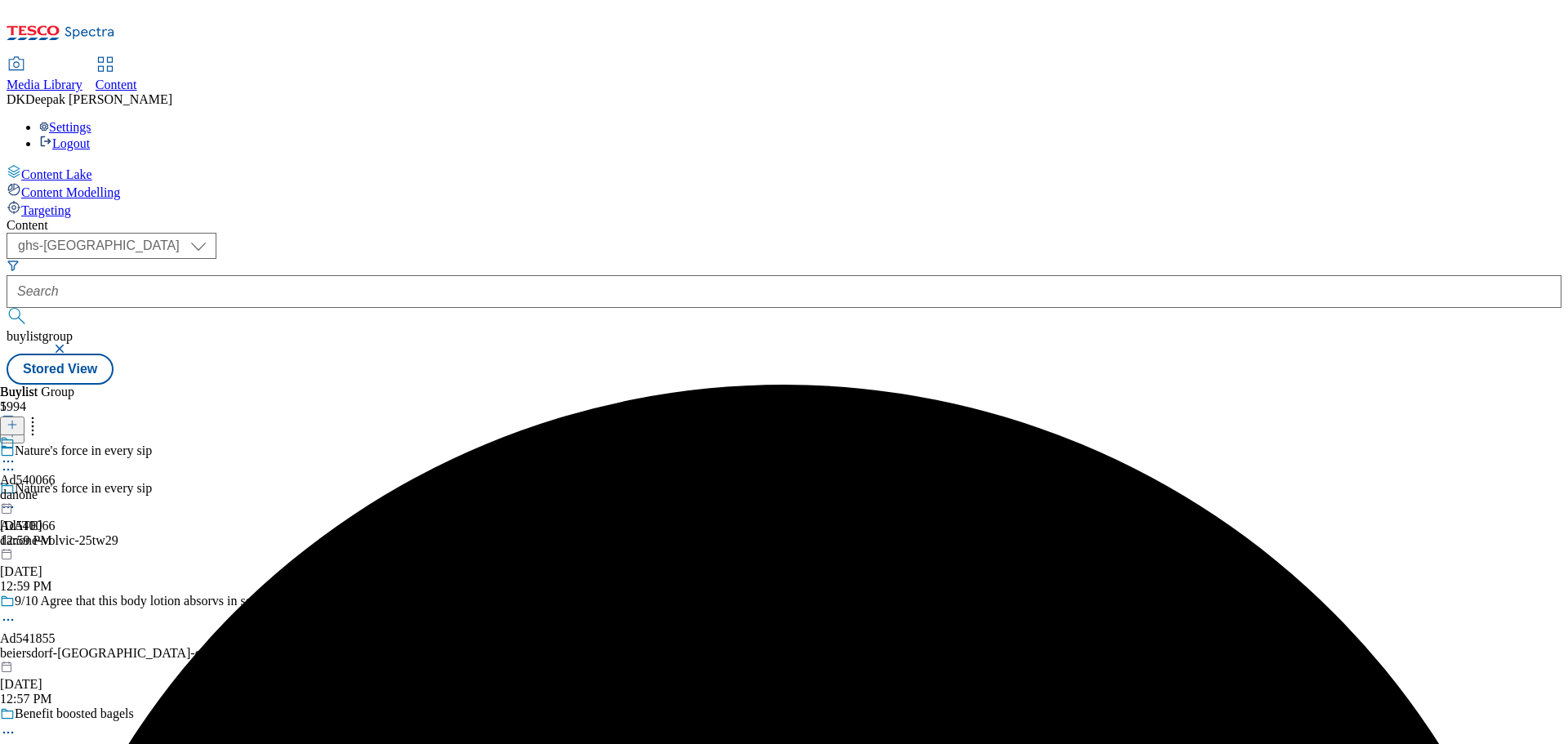
click at [55, 487] on div "danone" at bounding box center [28, 494] width 55 height 14
click at [89, 487] on div "danone-volvic" at bounding box center [44, 494] width 89 height 14
click at [16, 491] on icon at bounding box center [8, 499] width 16 height 16
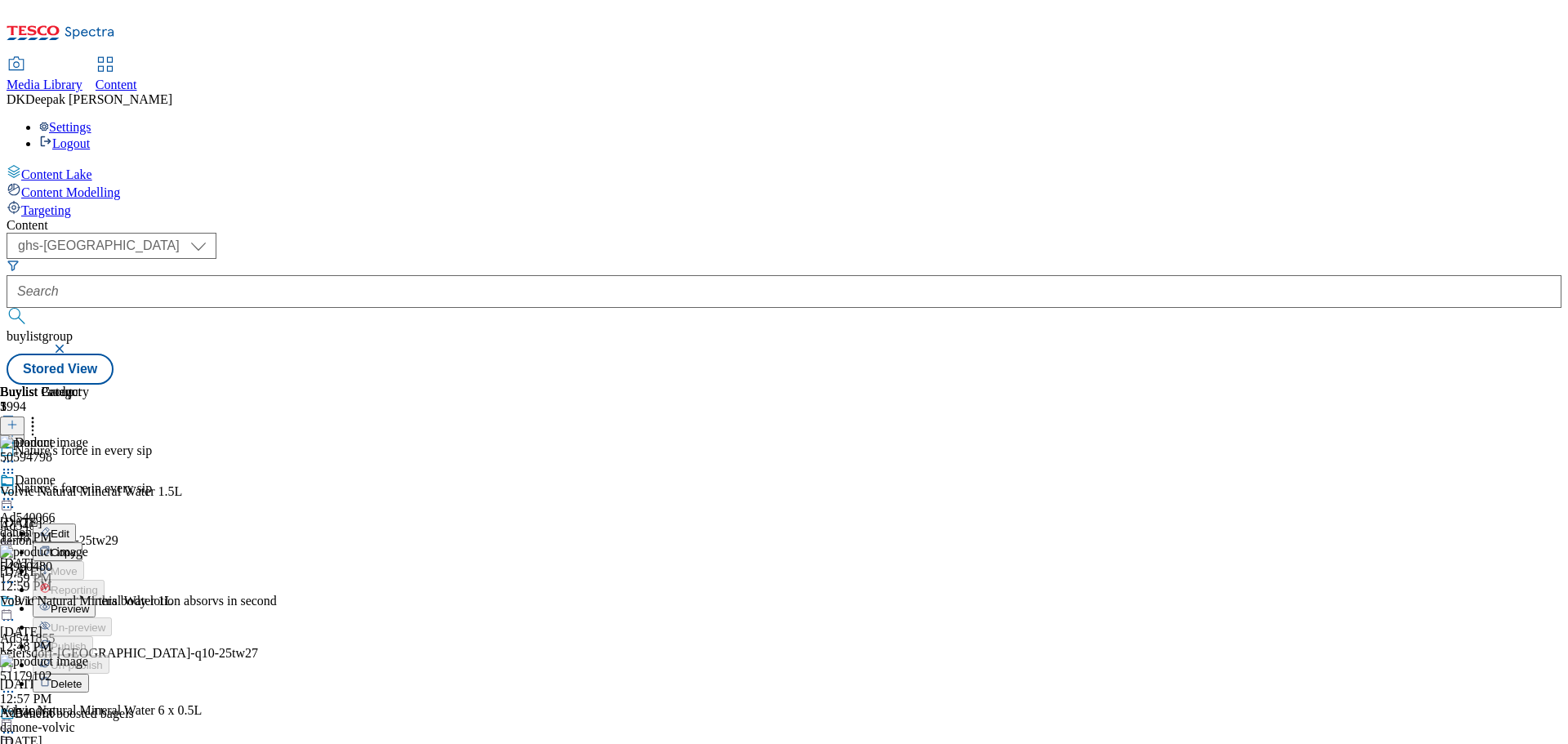
click at [89, 603] on span "Preview" at bounding box center [70, 609] width 38 height 12
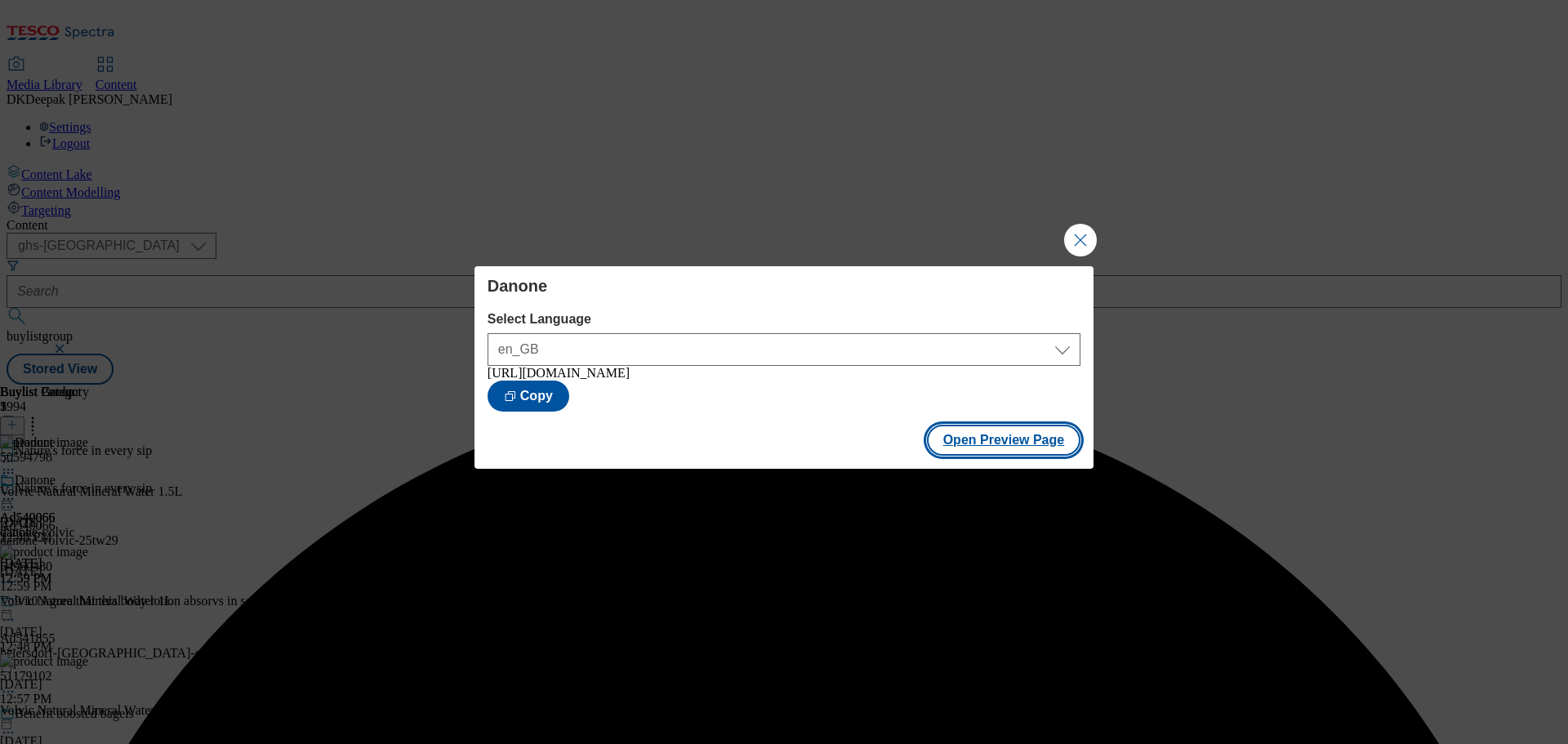
click at [1030, 442] on button "Open Preview Page" at bounding box center [1004, 440] width 155 height 31
click at [1077, 224] on button "Close Modal" at bounding box center [1081, 240] width 32 height 32
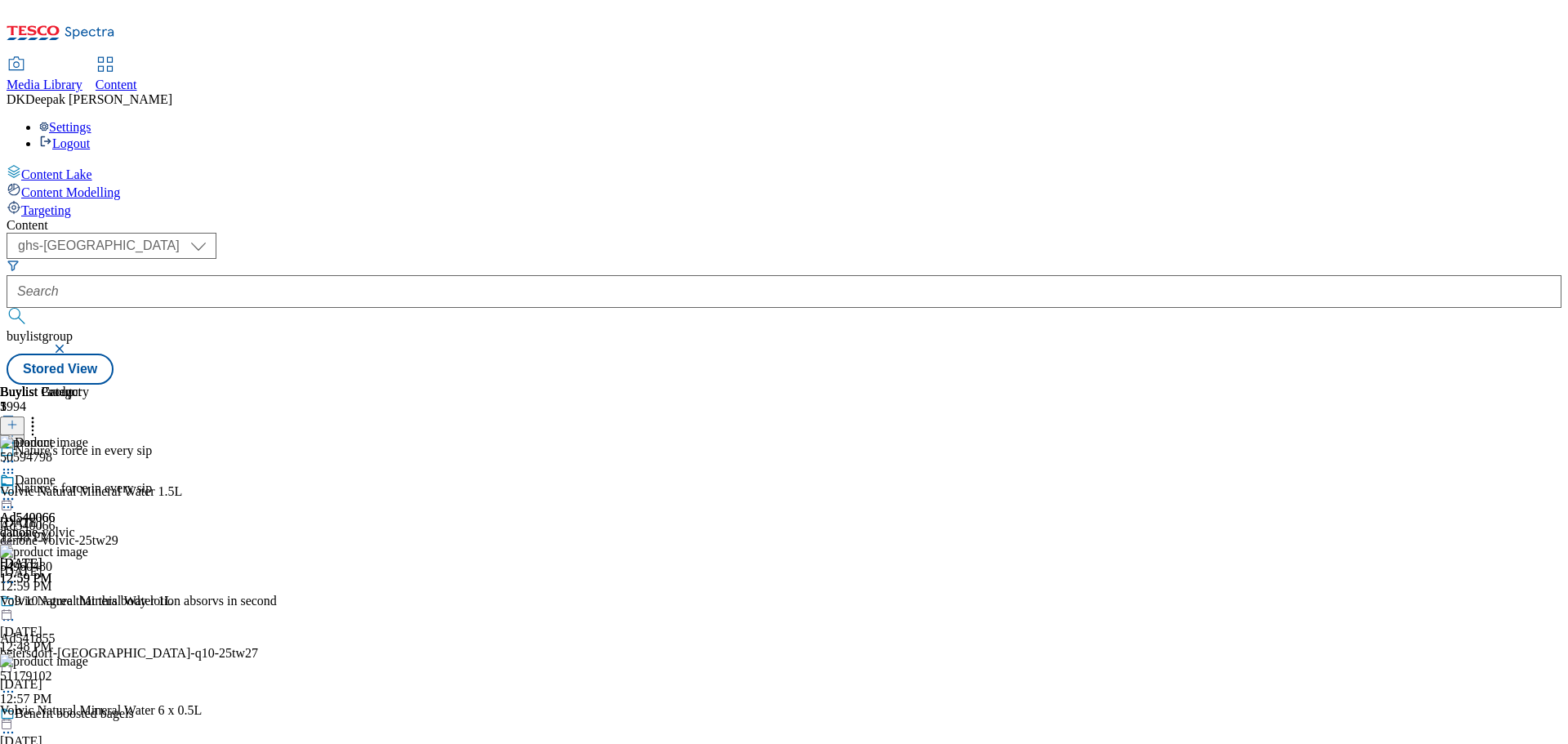
click at [16, 491] on icon at bounding box center [8, 499] width 16 height 16
click at [87, 659] on span "Publish" at bounding box center [69, 665] width 36 height 12
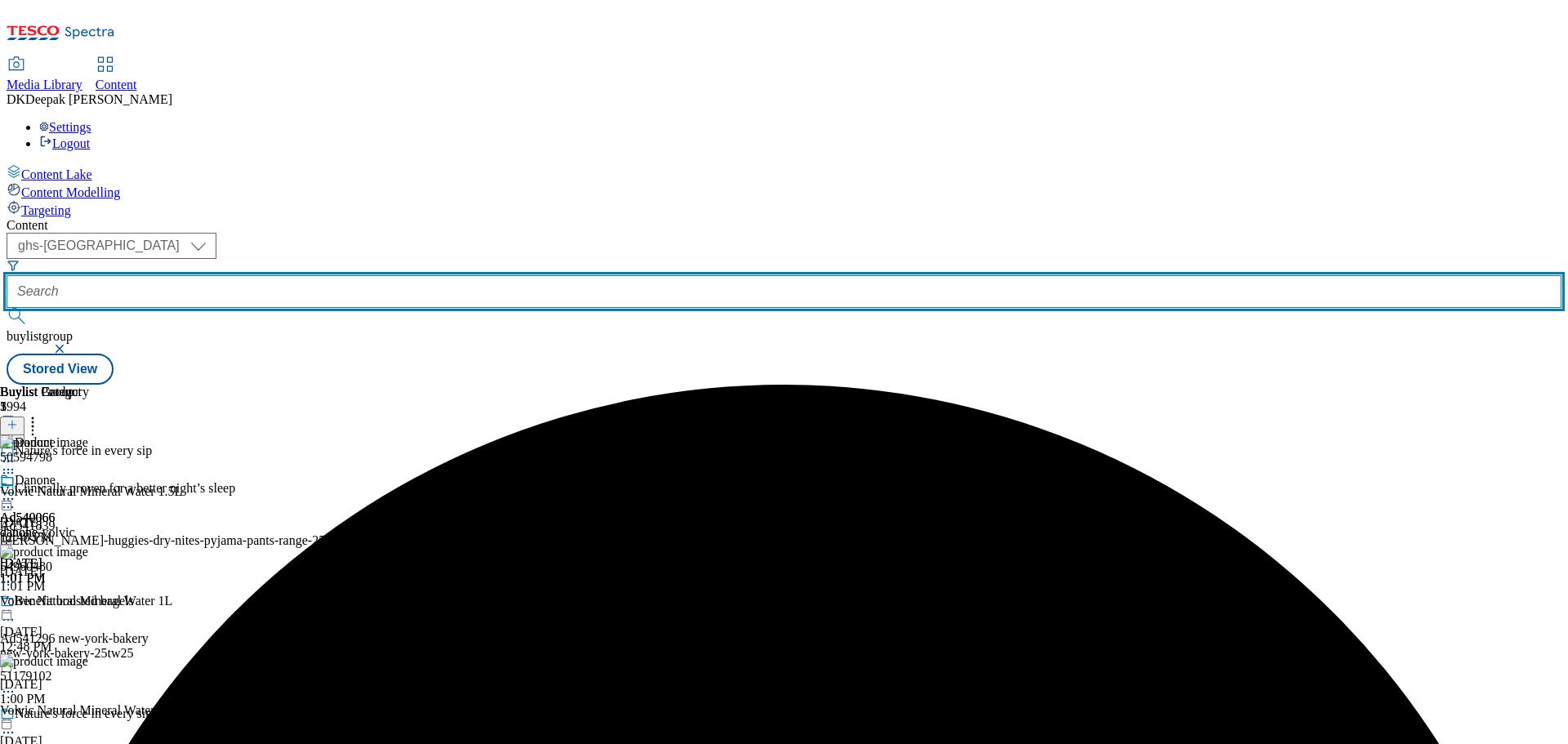
click at [395, 276] on input "text" at bounding box center [784, 292] width 1555 height 32
type input "D"
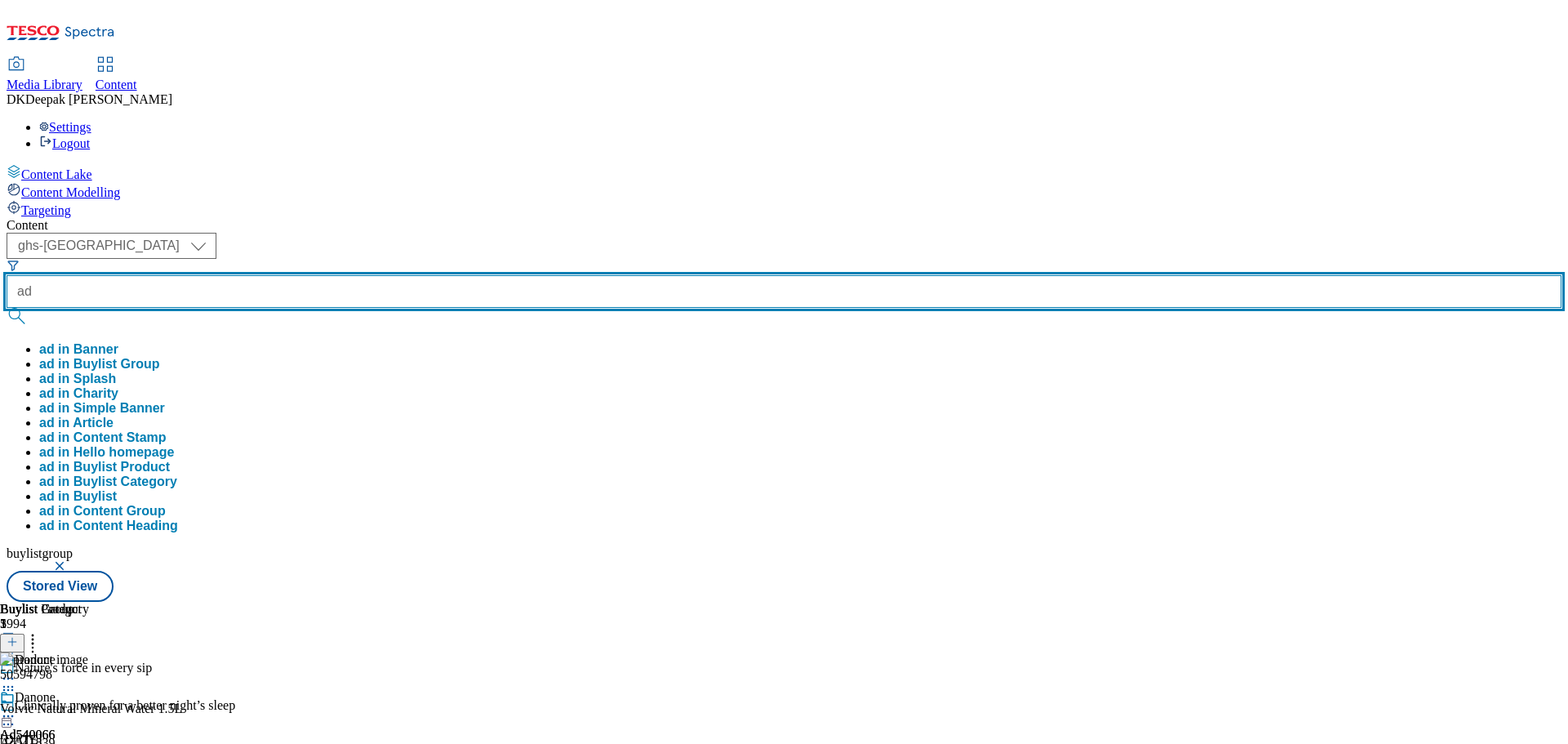
paste input "541858"
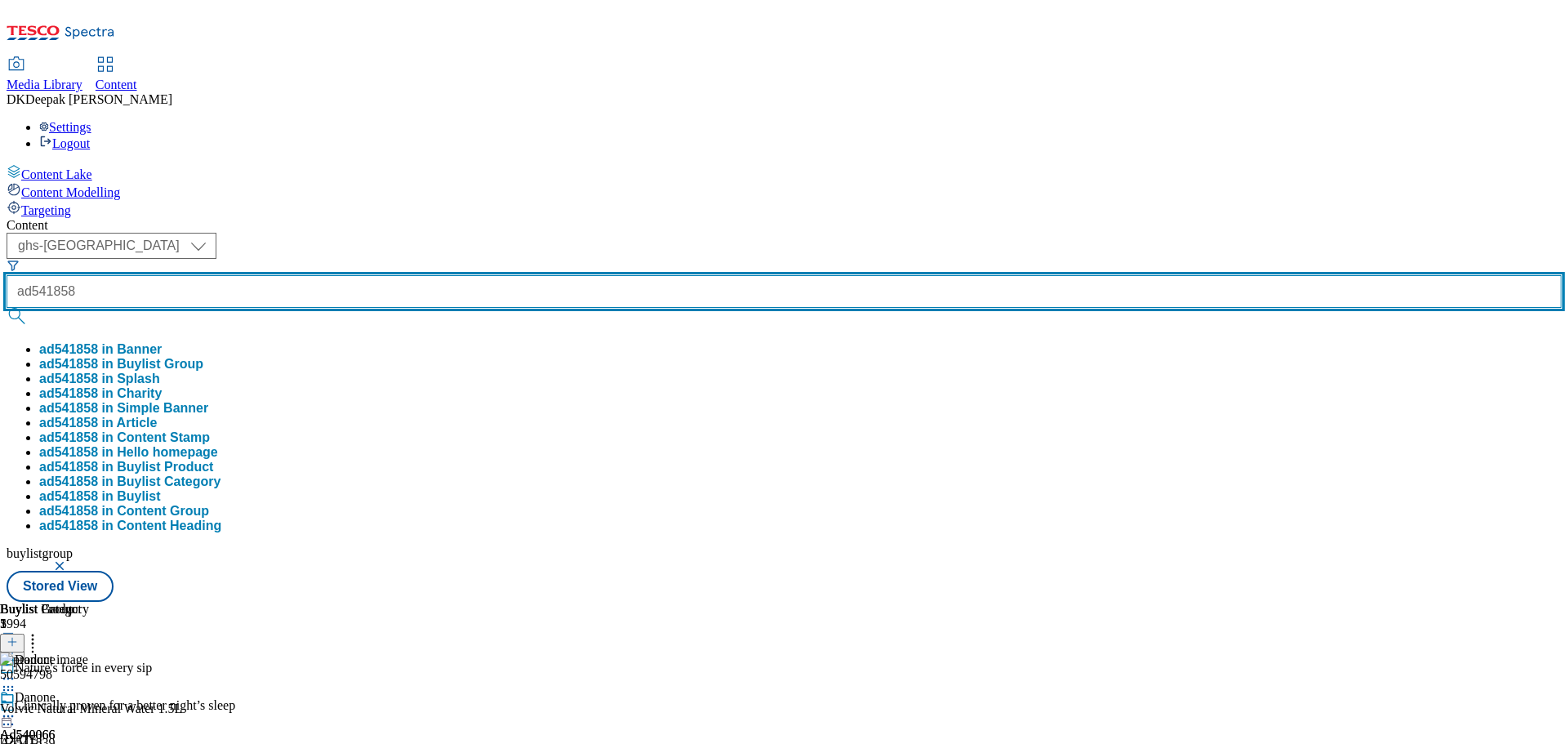
type input "ad541858"
click at [7, 308] on button "submit" at bounding box center [18, 316] width 23 height 16
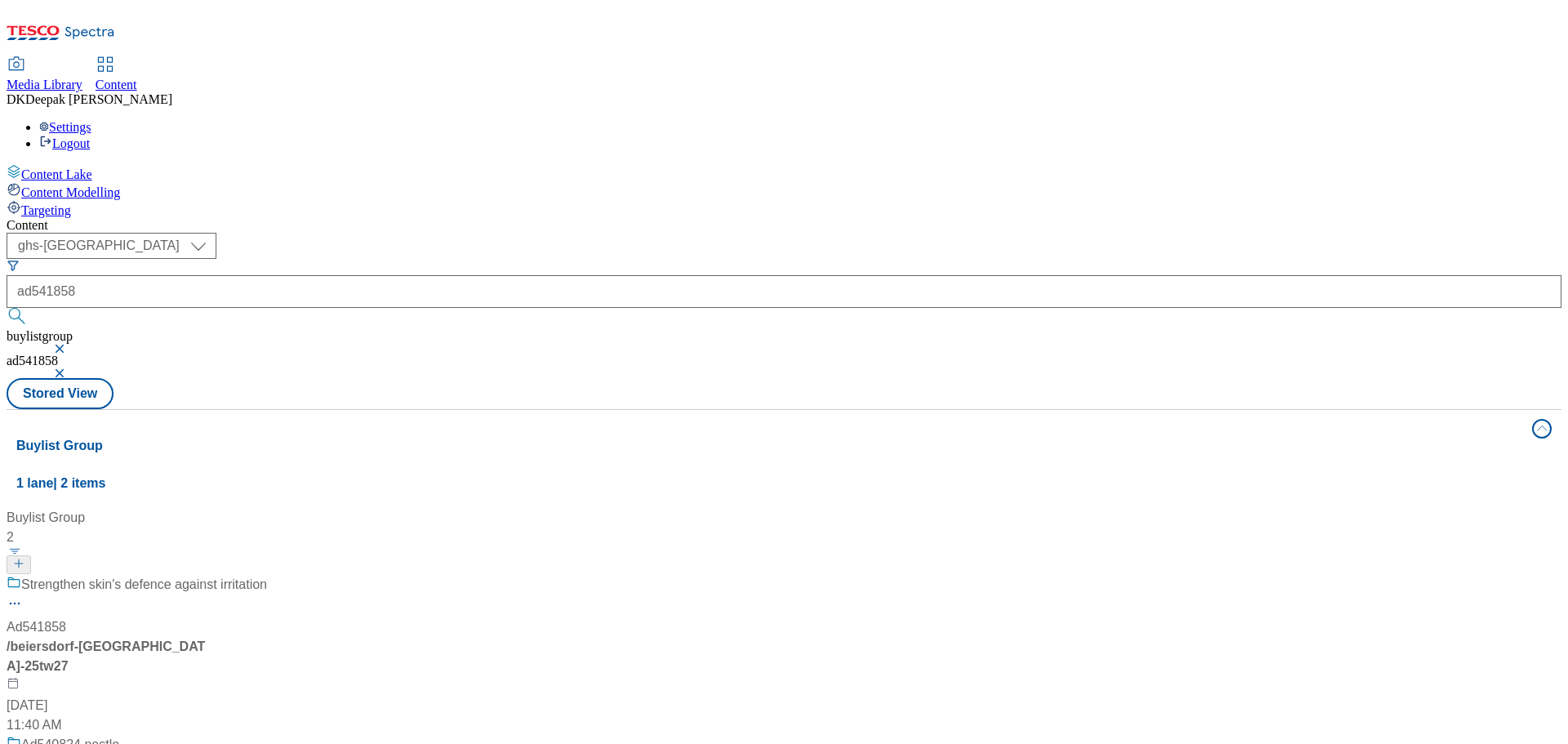
click at [211, 637] on div "/ beiersdorf-[GEOGRAPHIC_DATA]-25tw27" at bounding box center [109, 656] width 204 height 39
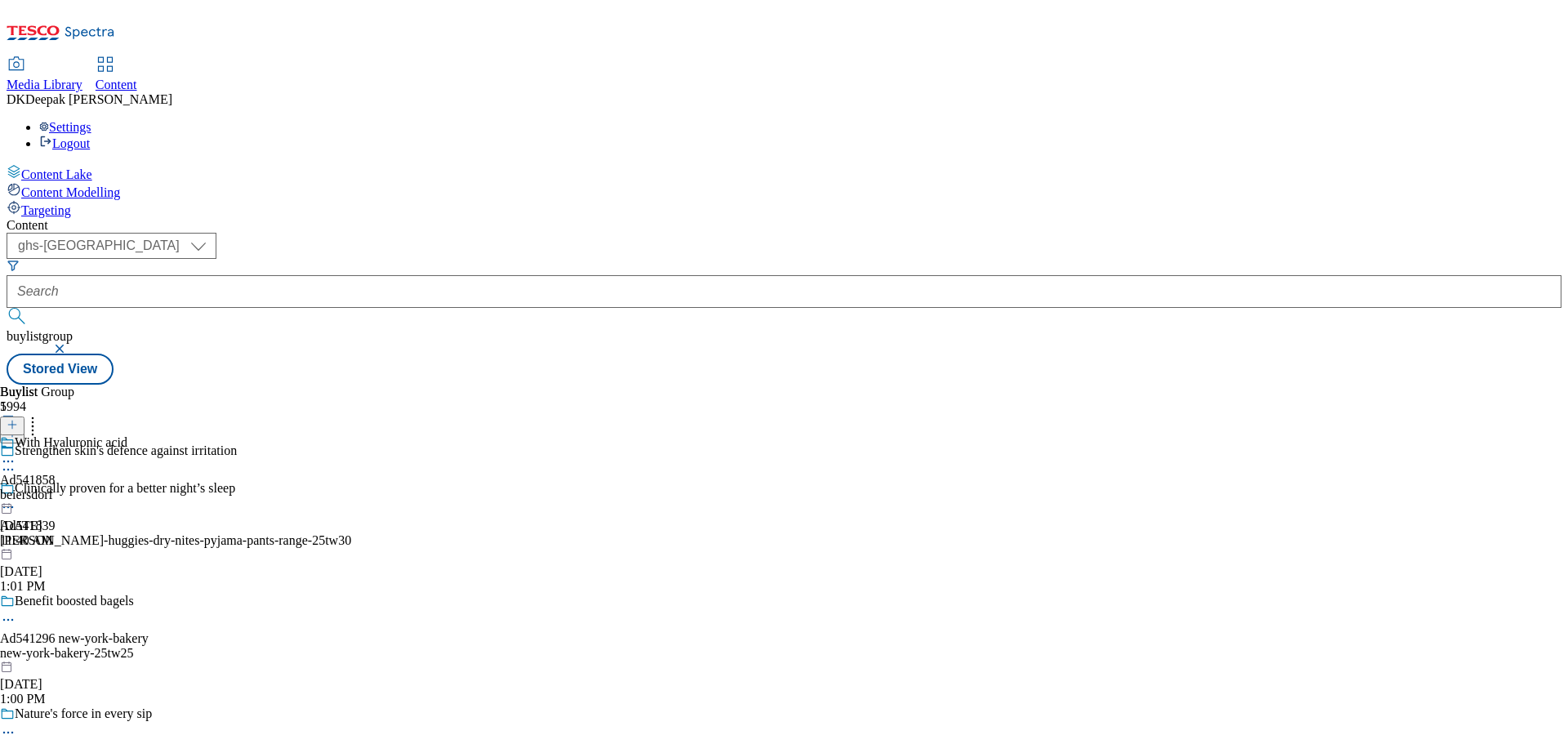
click at [128, 487] on div "beiersdorf" at bounding box center [64, 494] width 128 height 14
click at [89, 487] on div "beiersdorf-nivea" at bounding box center [44, 494] width 89 height 14
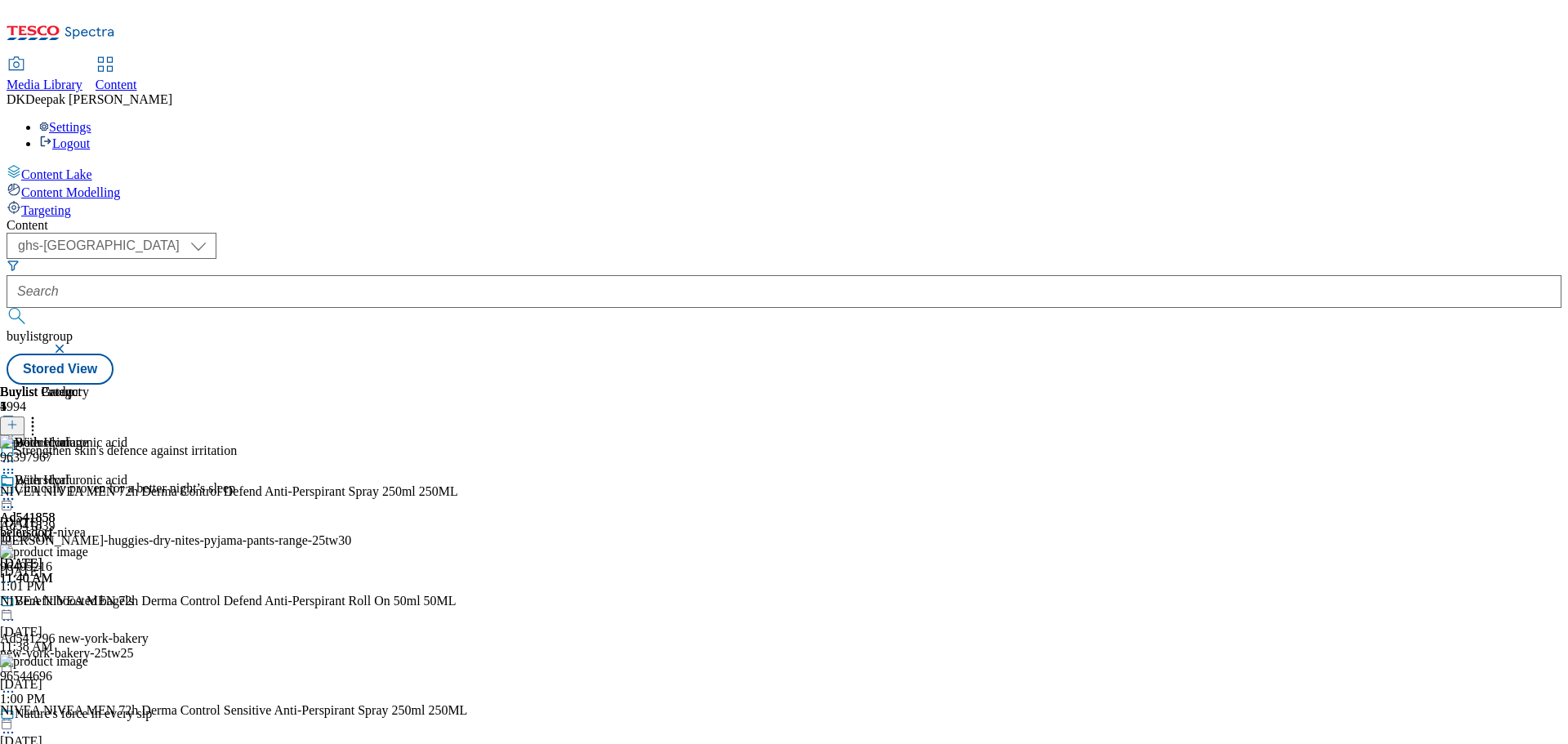
click at [10, 498] on circle at bounding box center [9, 499] width 3 height 3
click at [95, 599] on button "Preview" at bounding box center [64, 609] width 63 height 19
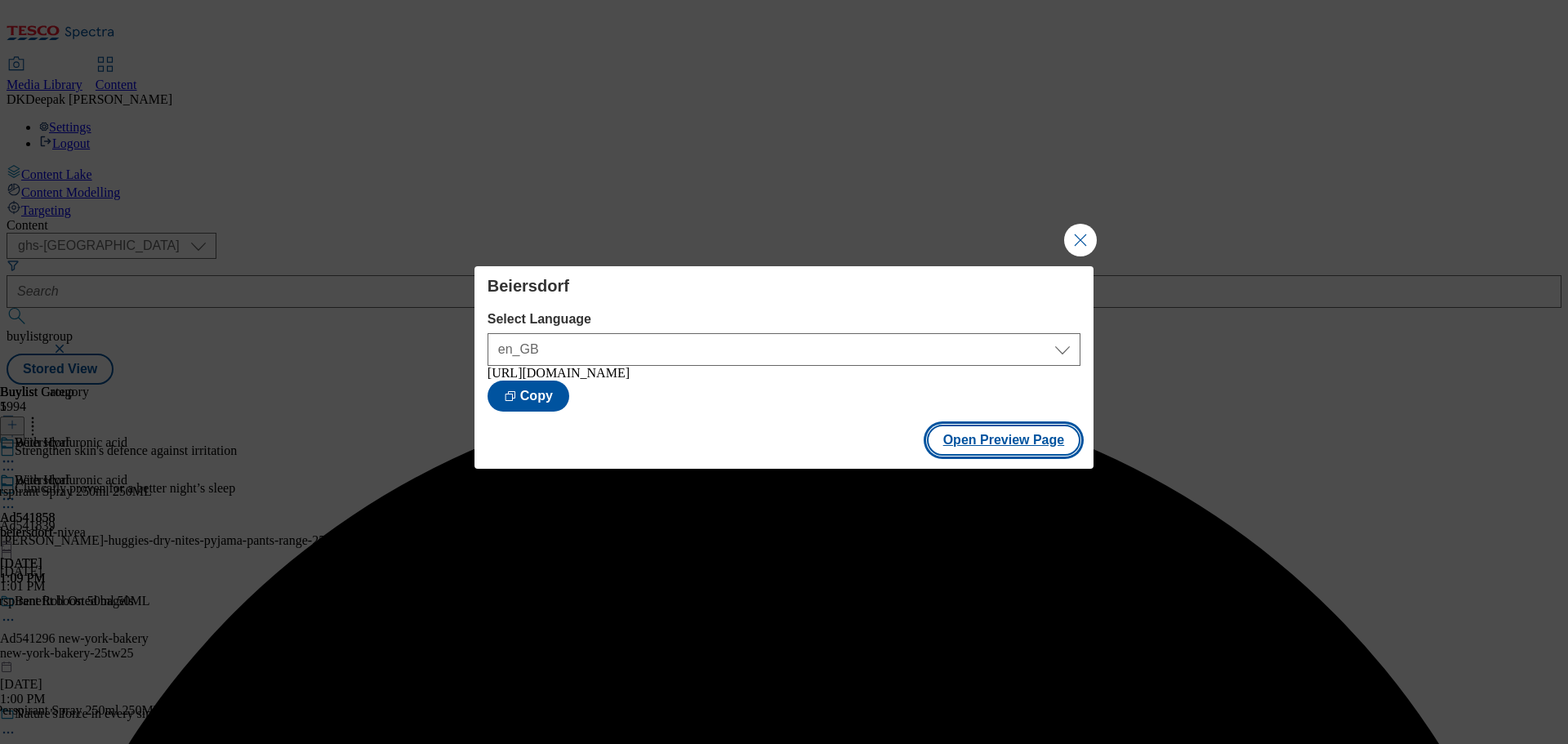
click at [1006, 448] on button "Open Preview Page" at bounding box center [1004, 440] width 155 height 31
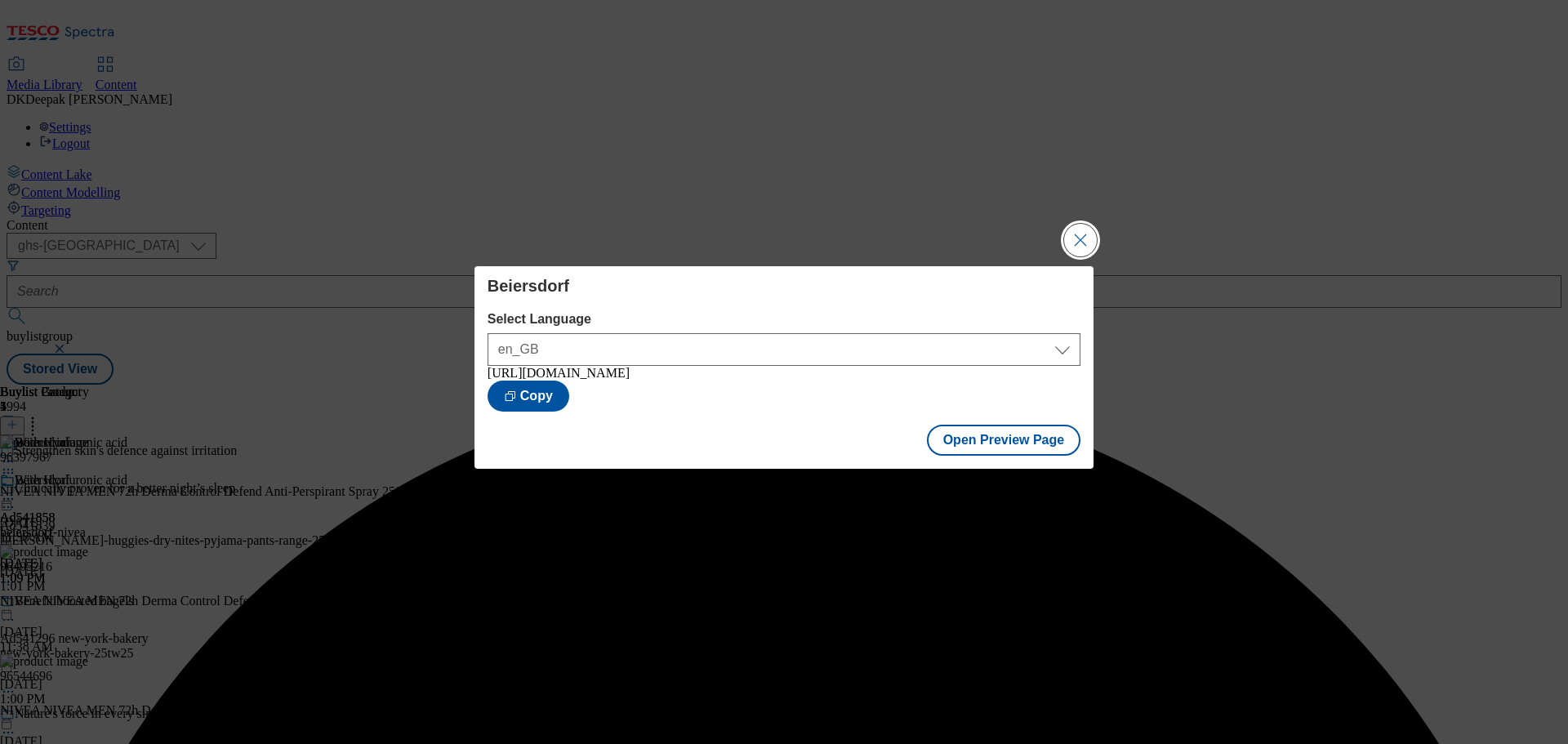
drag, startPoint x: 1080, startPoint y: 228, endPoint x: 1037, endPoint y: 201, distance: 50.8
click at [1080, 228] on button "Close Modal" at bounding box center [1081, 240] width 32 height 32
